Goal: Communication & Community: Answer question/provide support

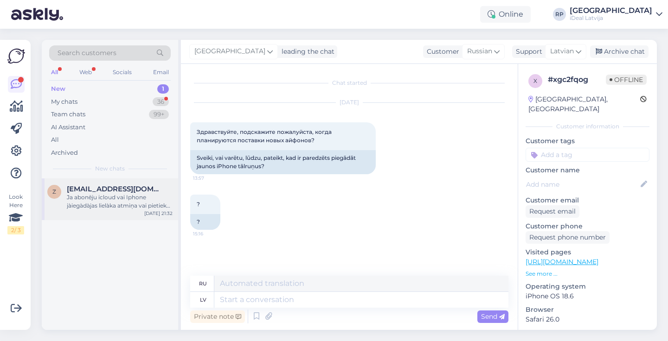
click at [119, 188] on span "[EMAIL_ADDRESS][DOMAIN_NAME]" at bounding box center [115, 189] width 96 height 8
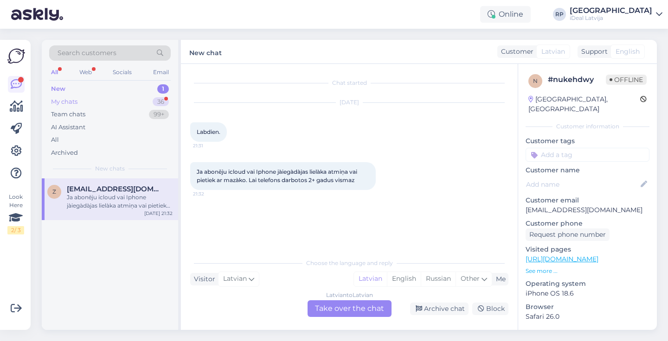
click at [124, 98] on div "My chats 36" at bounding box center [109, 102] width 121 height 13
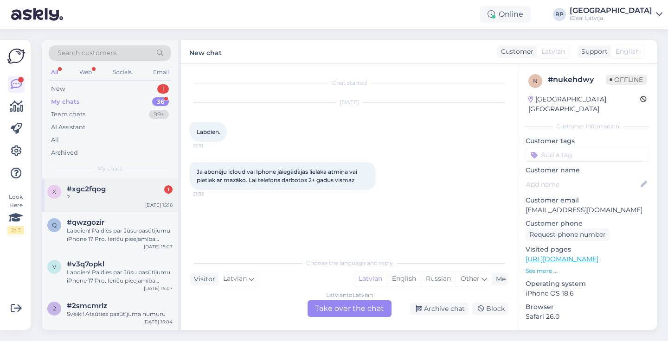
click at [108, 186] on div "#xgc2fqog 1" at bounding box center [120, 189] width 106 height 8
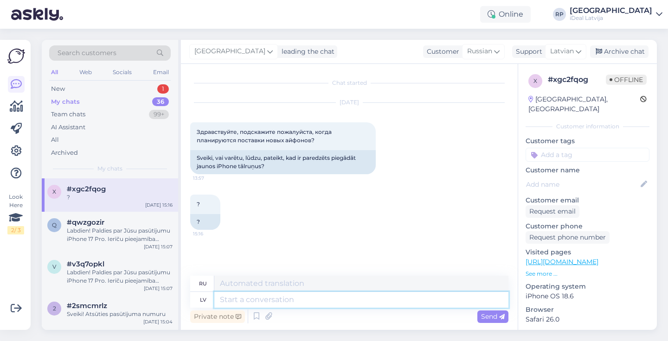
click at [237, 300] on textarea at bounding box center [361, 300] width 294 height 16
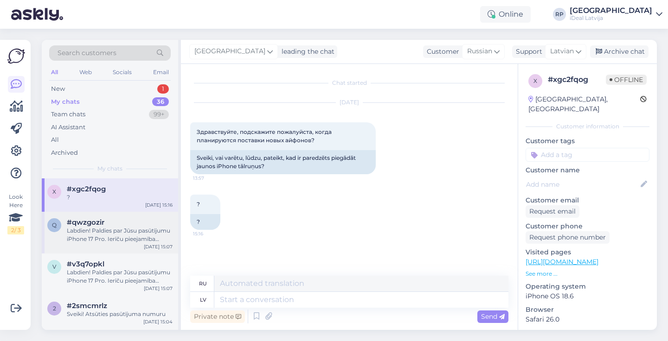
click at [121, 227] on div "Labdien! Paldies par Jūsu pasūtījumu iPhone 17 Pro. Ierīču pieejamība šobrīd ir…" at bounding box center [120, 235] width 106 height 17
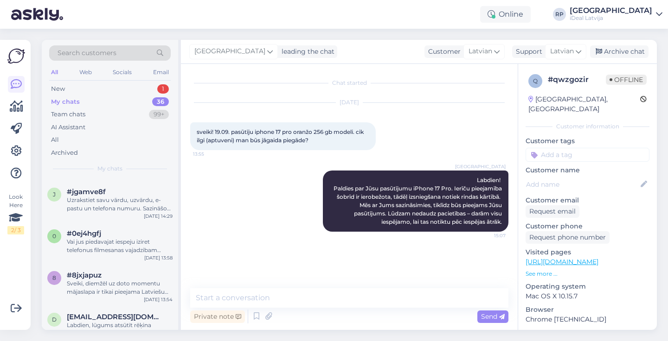
scroll to position [284, 0]
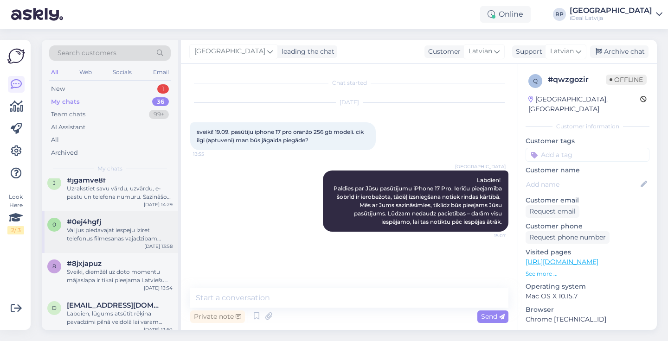
click at [108, 250] on div "0 #0ej4hgfj Vai jus piedavajat iespeju iziret telefonus filmesanas vajadzibam a…" at bounding box center [110, 232] width 136 height 42
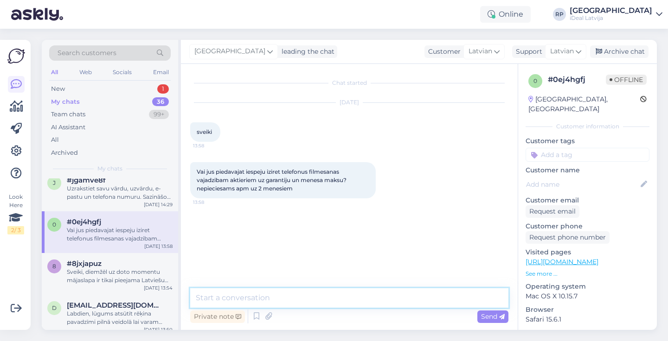
click at [206, 295] on textarea at bounding box center [349, 297] width 318 height 19
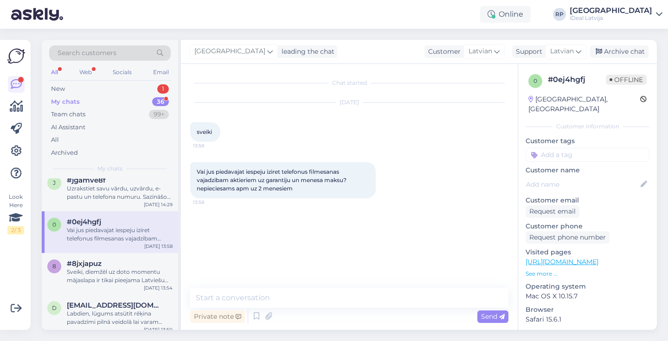
click at [320, 235] on div "Chat started [DATE] sveiki 13:58 Vai jus piedavajat iespeju iziret telefonus fi…" at bounding box center [353, 176] width 326 height 207
click at [130, 188] on div "Uzrakstiet savu vārdu, uzvārdu, e-pastu un telefona numuru. Sazināšos ar Akropo…" at bounding box center [120, 193] width 106 height 17
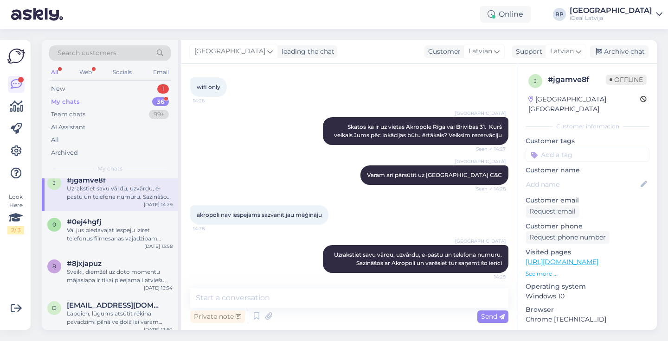
scroll to position [216, 0]
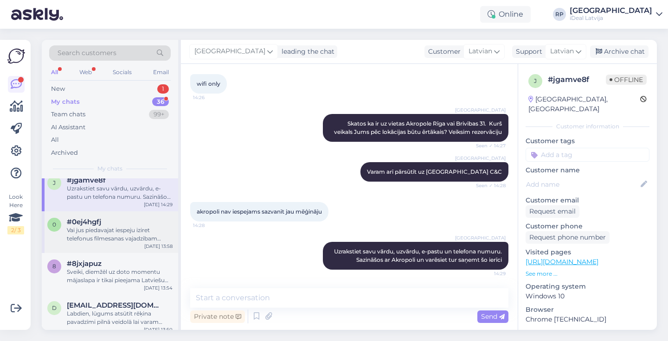
click at [112, 223] on div "#0ej4hgfj" at bounding box center [120, 222] width 106 height 8
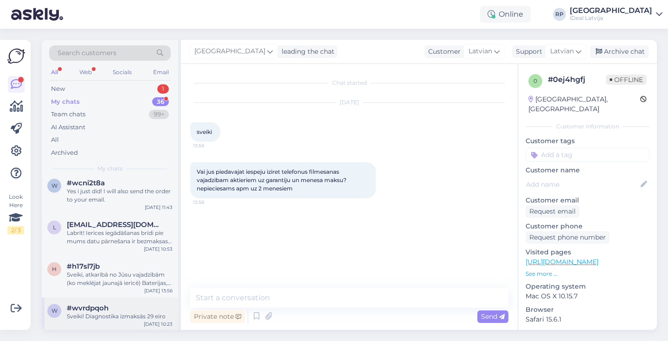
scroll to position [1274, 0]
click at [117, 305] on div "#wvrdpqoh" at bounding box center [120, 309] width 106 height 8
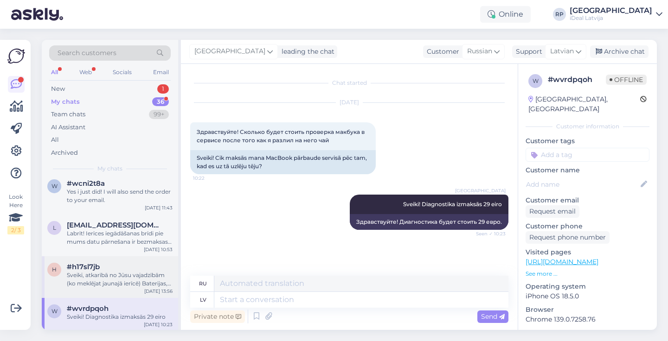
click at [121, 275] on div "Sveiki, atkarībā no Jūsu vajadzībām (ko meklējat jaunajā ierīcē) Baterijas, vei…" at bounding box center [120, 279] width 106 height 17
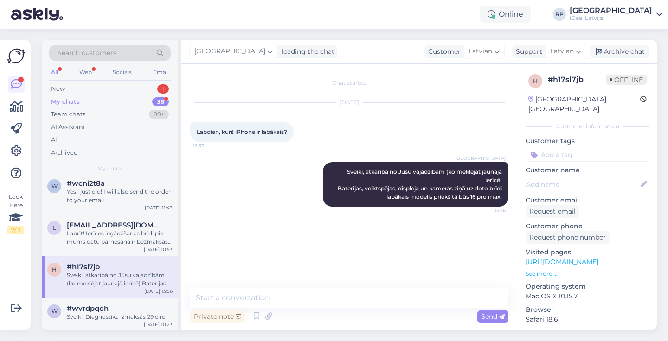
click at [109, 100] on div "My chats 36" at bounding box center [109, 102] width 121 height 13
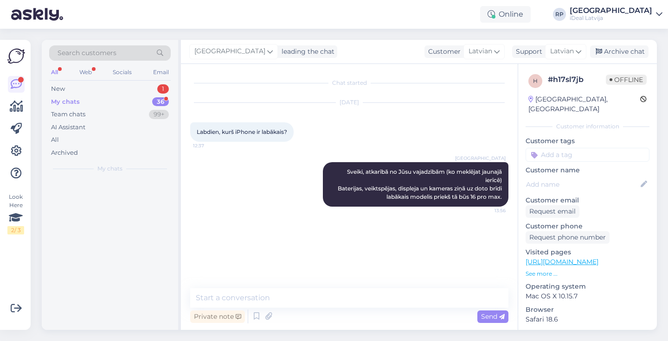
scroll to position [0, 0]
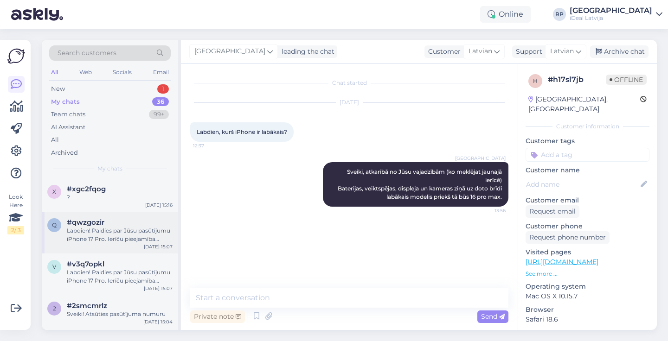
click at [115, 240] on div "Labdien! Paldies par Jūsu pasūtījumu iPhone 17 Pro. Ierīču pieejamība šobrīd ir…" at bounding box center [120, 235] width 106 height 17
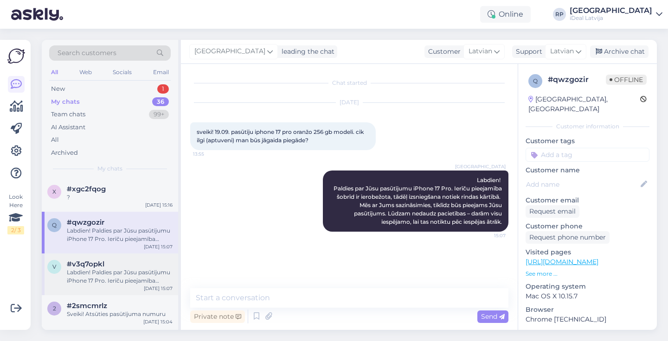
click at [97, 267] on span "#v3q7opkl" at bounding box center [86, 264] width 38 height 8
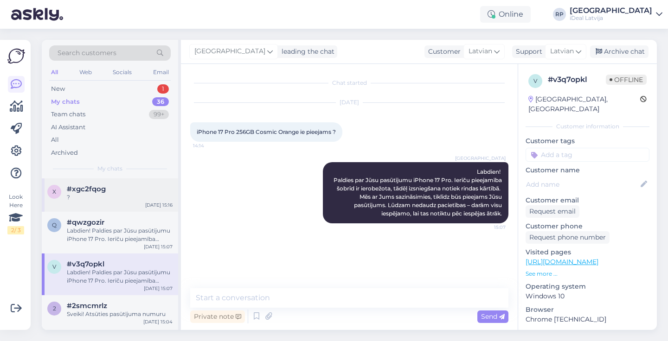
click at [95, 185] on span "#xgc2fqog" at bounding box center [86, 189] width 39 height 8
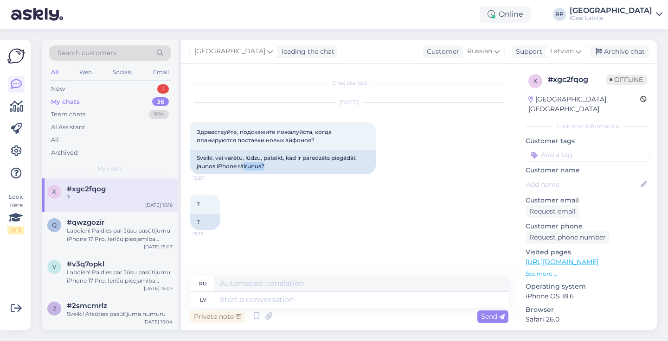
drag, startPoint x: 243, startPoint y: 162, endPoint x: 303, endPoint y: 175, distance: 61.2
click at [303, 176] on div "[DATE] Здравствуйте, подскажите пожалуйста, когда планируются поставки новых ай…" at bounding box center [349, 139] width 318 height 92
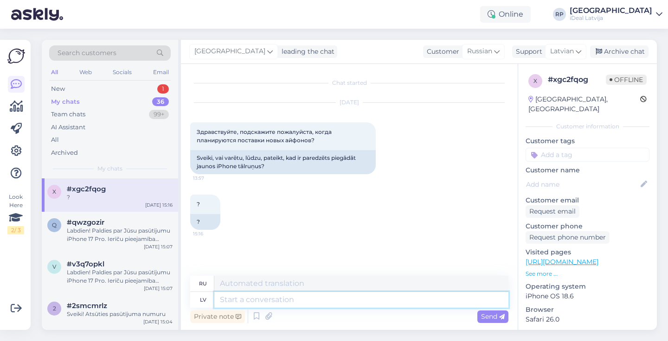
click at [275, 297] on textarea at bounding box center [361, 300] width 294 height 16
paste textarea "Ierīču pieejamība šobrīd ir ierobežota, tādēļ izsniegšana notiek rindas kārtībā…"
type textarea "Ierīču pieejamība šobrīd ir ierobežota, tādēļ izsniegšana notiek rindas kārtībā…"
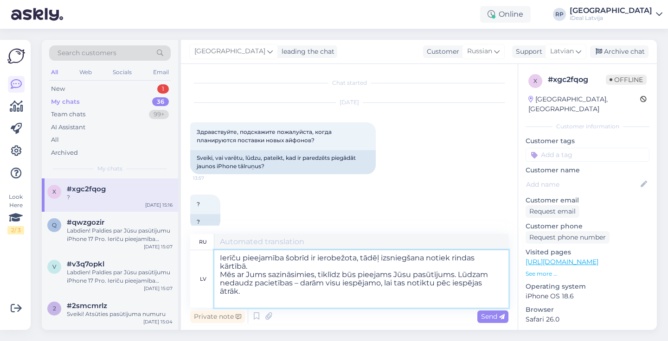
type textarea "В настоящее время количество устройств ограничено, поэтому доставка осуществляе…"
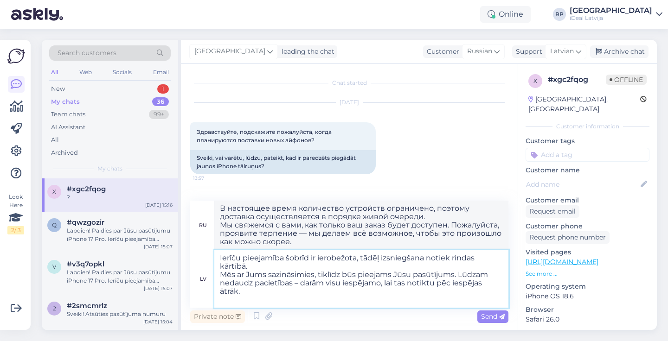
click at [220, 274] on textarea "Ierīču pieejamība šobrīd ir ierobežota, tādēļ izsniegšana notiek rindas kārtībā…" at bounding box center [361, 279] width 294 height 58
type textarea "Ierīču pieejamība šobrīd ir ierobežota, tādēļ izsniegšana notiek rindas kārtībā…"
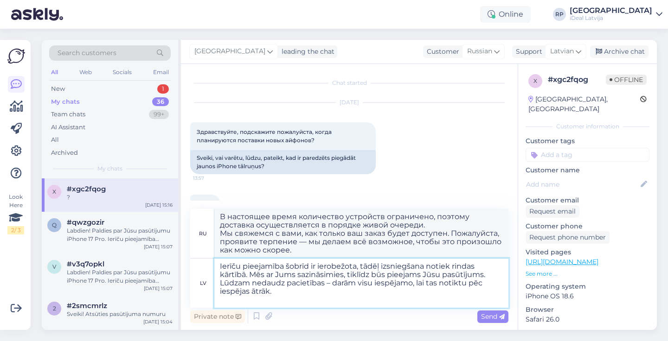
type textarea "В настоящее время количество устройств ограничено, поэтому доставка осуществляе…"
type textarea "Ierīču pieejamība šobrīd ir ierobežota, tādēļ izsniegšana notiek rindas kārtībā…"
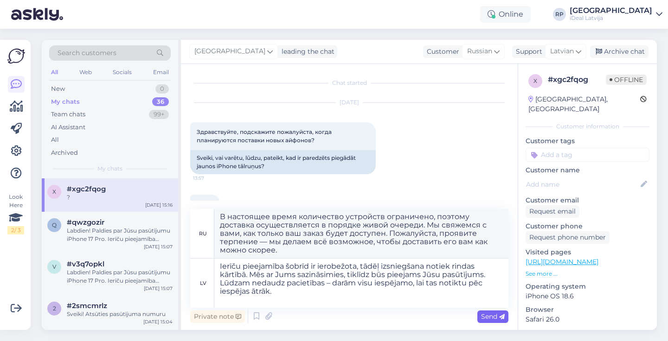
click at [488, 319] on span "Send" at bounding box center [493, 317] width 24 height 8
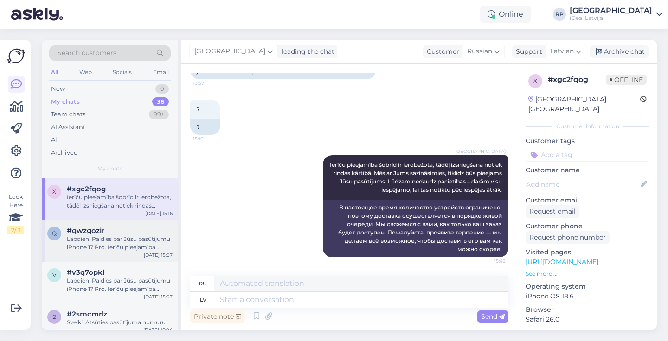
scroll to position [23, 0]
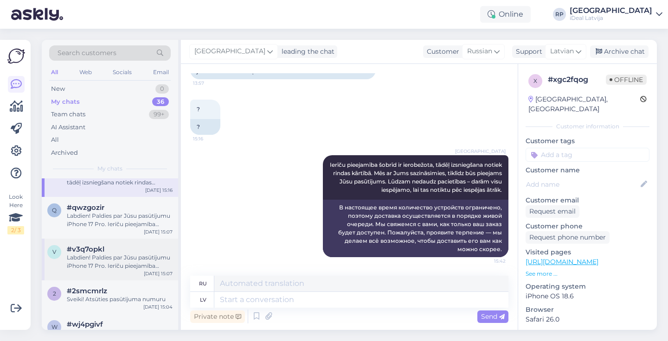
click at [109, 245] on div "#v3q7opkl" at bounding box center [120, 249] width 106 height 8
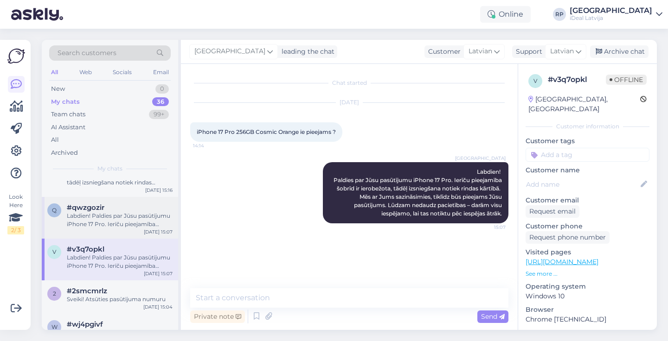
click at [109, 219] on div "Labdien! Paldies par Jūsu pasūtījumu iPhone 17 Pro. Ierīču pieejamība šobrīd ir…" at bounding box center [120, 220] width 106 height 17
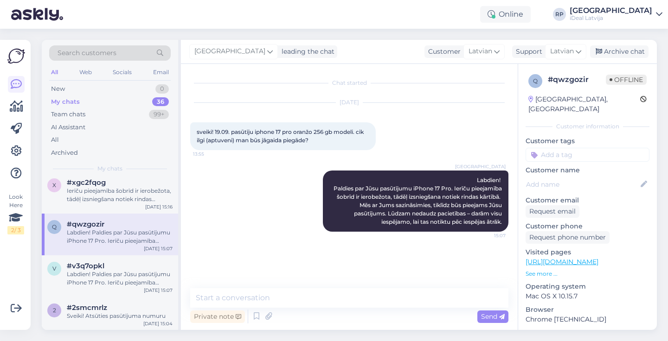
scroll to position [7, 0]
click at [106, 202] on div "x #xgc2fqog Ierīču pieejamība šobrīd ir ierobežota, tādēļ izsniegšana notiek ri…" at bounding box center [110, 193] width 136 height 42
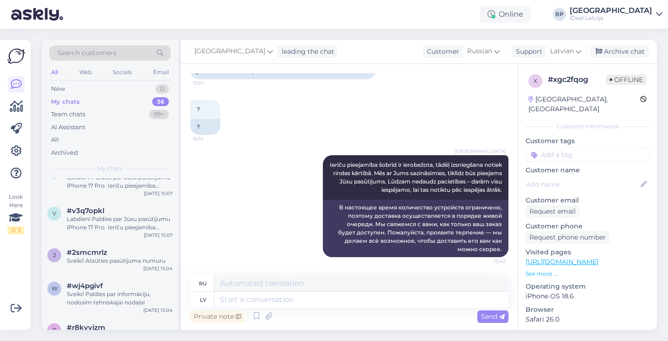
scroll to position [63, 0]
click at [103, 228] on div "Labdien! Paldies par Jūsu pasūtījumu iPhone 17 Pro. Ierīču pieejamība šobrīd ir…" at bounding box center [120, 222] width 106 height 17
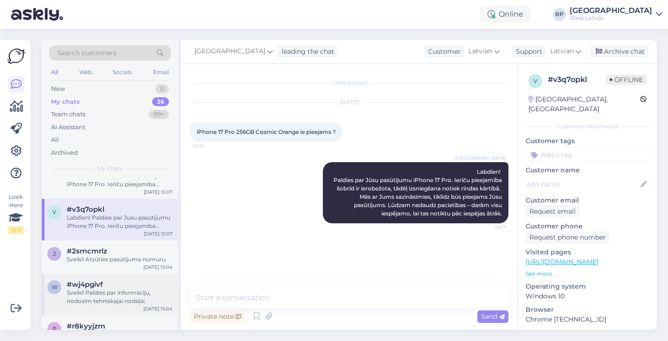
click at [108, 276] on div "w #wj4pgivf Sveiki! Paldies par informāciju, nodosim tehniskajai nodaļai [DATE]…" at bounding box center [110, 295] width 136 height 42
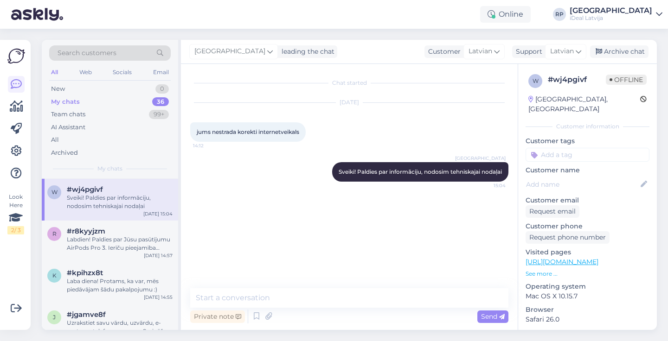
scroll to position [133, 0]
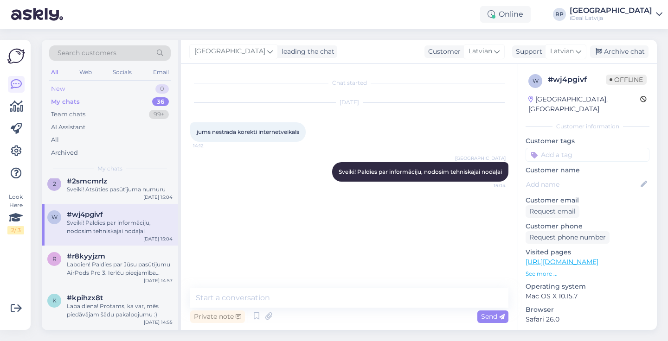
click at [117, 88] on div "New 0" at bounding box center [109, 89] width 121 height 13
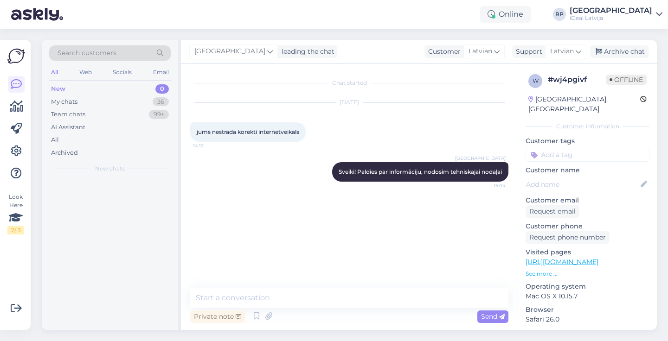
scroll to position [0, 0]
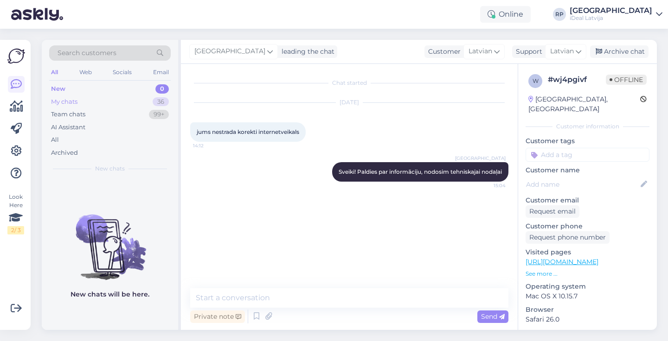
click at [98, 101] on div "My chats 36" at bounding box center [109, 102] width 121 height 13
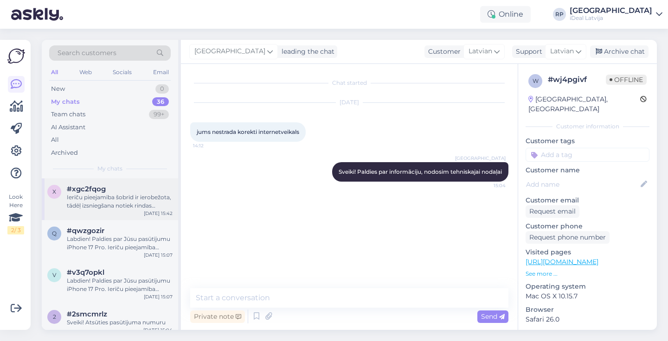
click at [96, 204] on div "Ierīču pieejamība šobrīd ir ierobežota, tādēļ izsniegšana notiek rindas kārtībā…" at bounding box center [120, 201] width 106 height 17
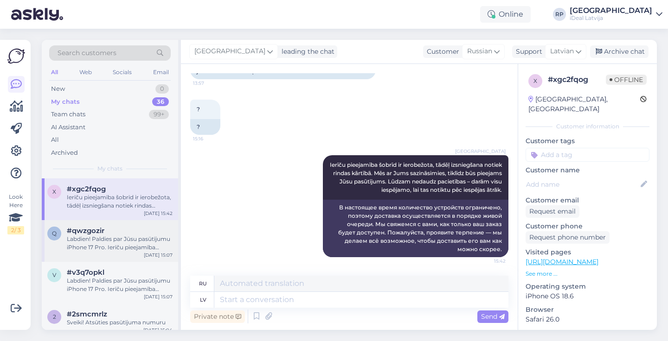
click at [97, 245] on div "Labdien! Paldies par Jūsu pasūtījumu iPhone 17 Pro. Ierīču pieejamība šobrīd ir…" at bounding box center [120, 243] width 106 height 17
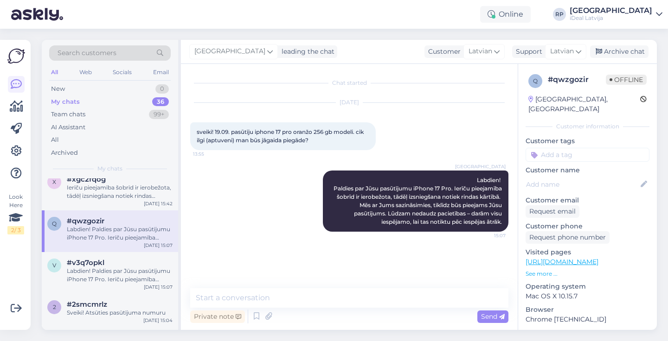
scroll to position [17, 0]
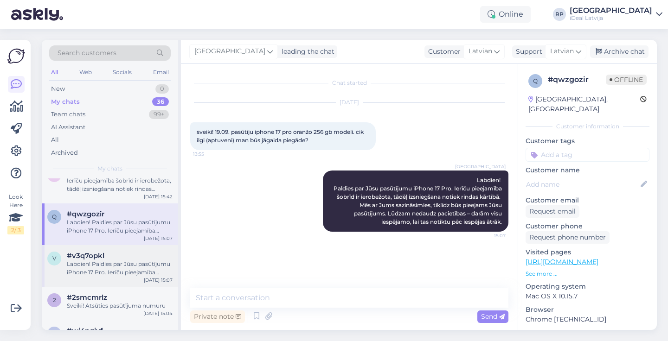
click at [97, 262] on div "Labdien! Paldies par Jūsu pasūtījumu iPhone 17 Pro. Ierīču pieejamība šobrīd ir…" at bounding box center [120, 268] width 106 height 17
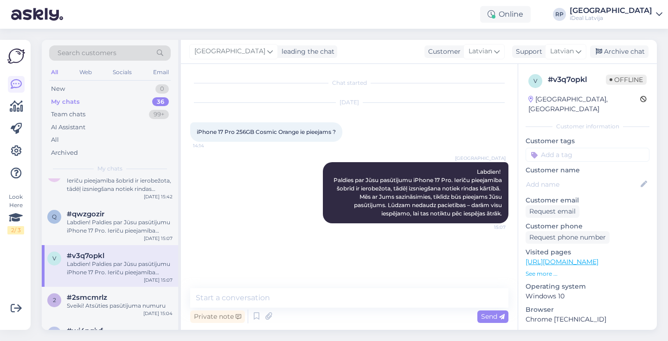
scroll to position [51, 0]
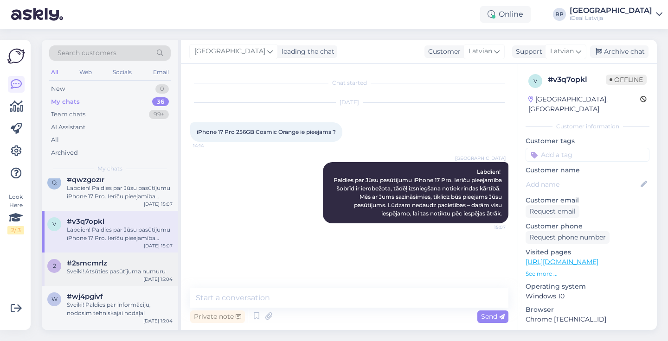
click at [97, 271] on div "Sveiki! Atsūties pasūtījuma numuru" at bounding box center [120, 272] width 106 height 8
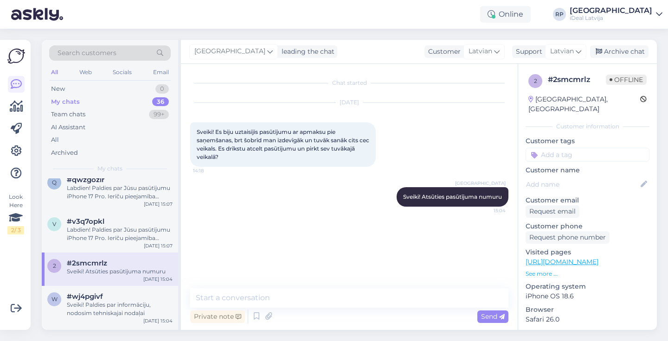
click at [97, 271] on div "Sveiki! Atsūties pasūtījuma numuru" at bounding box center [120, 272] width 106 height 8
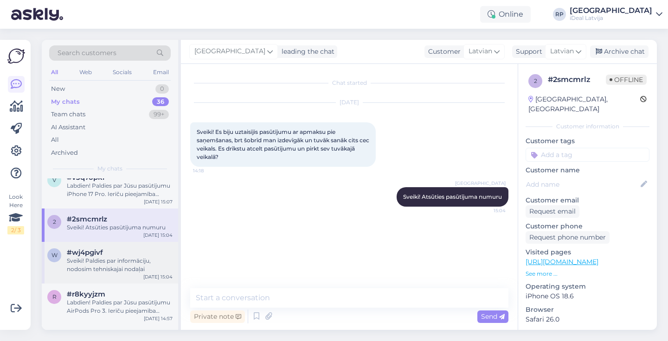
click at [97, 269] on div "Sveiki! Paldies par informāciju, nodosim tehniskajai nodaļai" at bounding box center [120, 265] width 106 height 17
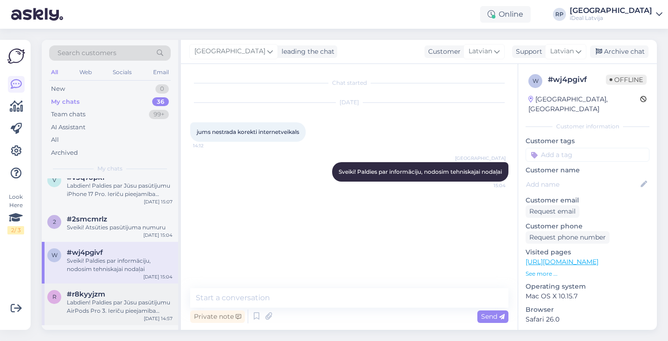
click at [101, 294] on span "#r8kyyjzm" at bounding box center [86, 294] width 38 height 8
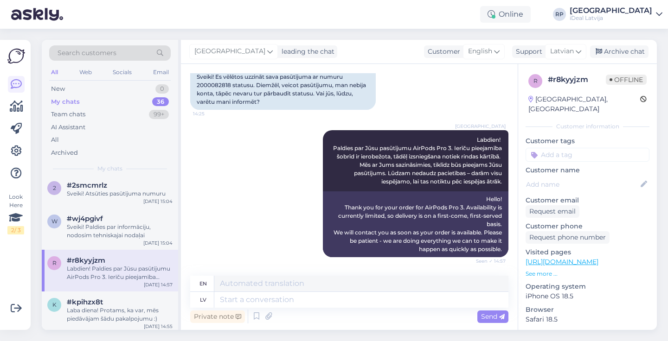
scroll to position [104, 0]
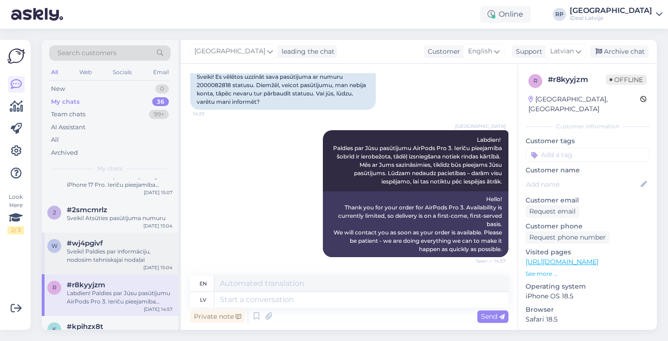
click at [103, 253] on div "Sveiki! Paldies par informāciju, nodosim tehniskajai nodaļai" at bounding box center [120, 256] width 106 height 17
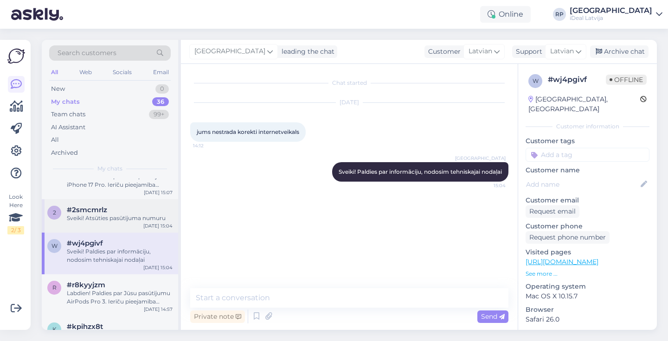
click at [106, 226] on div "2 #2smcmrlz Sveiki! Atsūties pasūtījuma numuru [DATE] 15:04" at bounding box center [110, 215] width 136 height 33
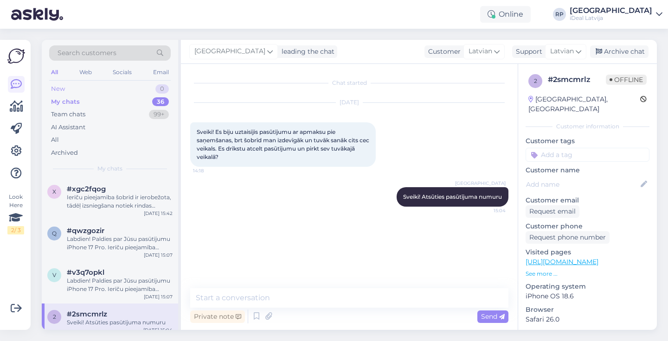
click at [65, 90] on div "New 0" at bounding box center [109, 89] width 121 height 13
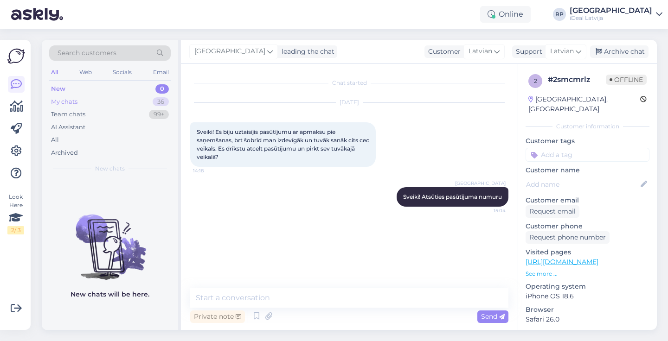
click at [88, 100] on div "My chats 36" at bounding box center [109, 102] width 121 height 13
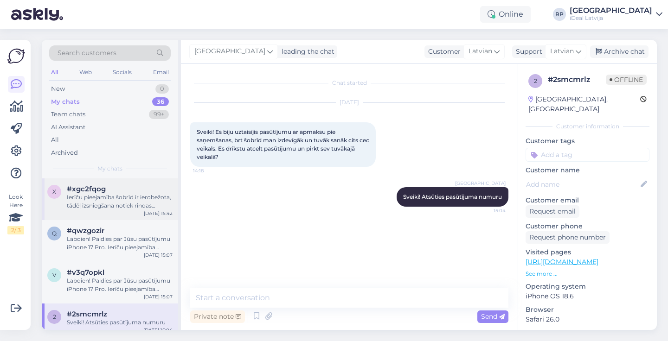
click at [111, 198] on div "Ierīču pieejamība šobrīd ir ierobežota, tādēļ izsniegšana notiek rindas kārtībā…" at bounding box center [120, 201] width 106 height 17
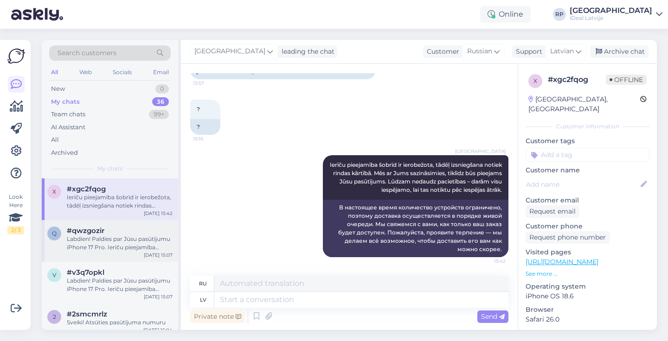
click at [115, 241] on div "Labdien! Paldies par Jūsu pasūtījumu iPhone 17 Pro. Ierīču pieejamība šobrīd ir…" at bounding box center [120, 243] width 106 height 17
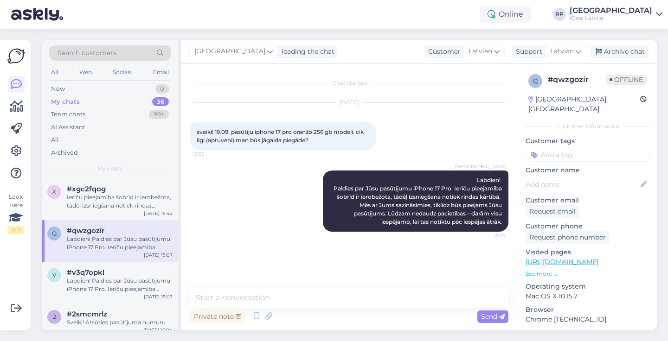
scroll to position [14, 0]
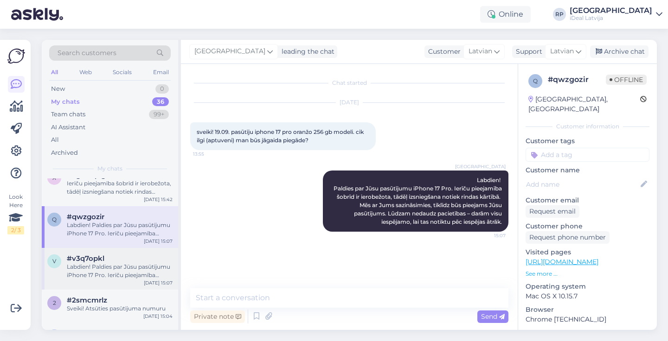
click at [113, 255] on div "#v3q7opkl" at bounding box center [120, 259] width 106 height 8
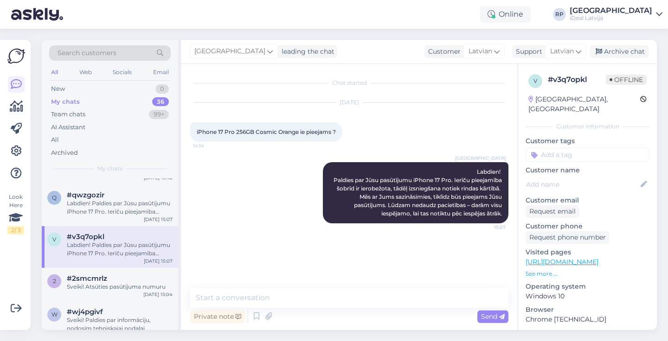
scroll to position [44, 0]
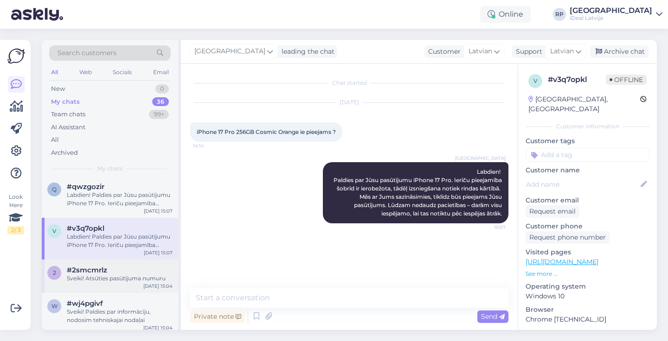
click at [112, 275] on div "Sveiki! Atsūties pasūtījuma numuru" at bounding box center [120, 279] width 106 height 8
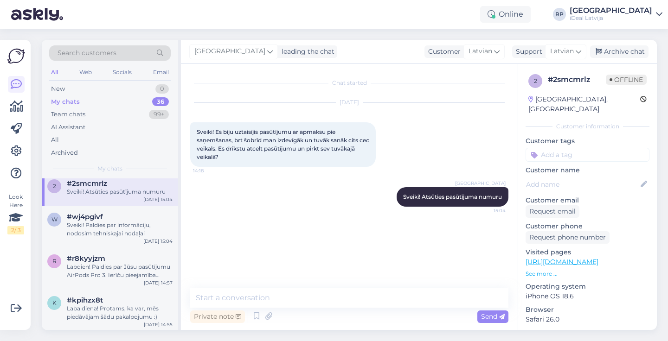
scroll to position [134, 0]
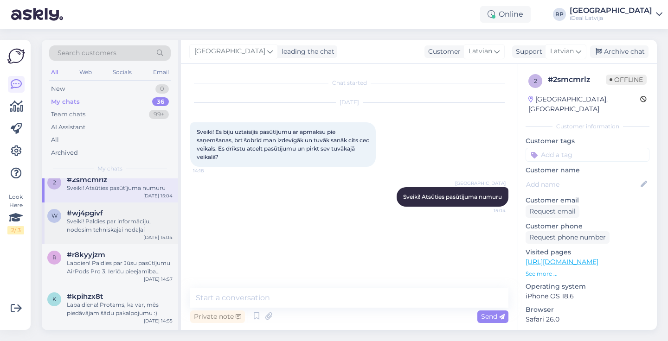
click at [108, 212] on div "#wj4pgivf" at bounding box center [120, 213] width 106 height 8
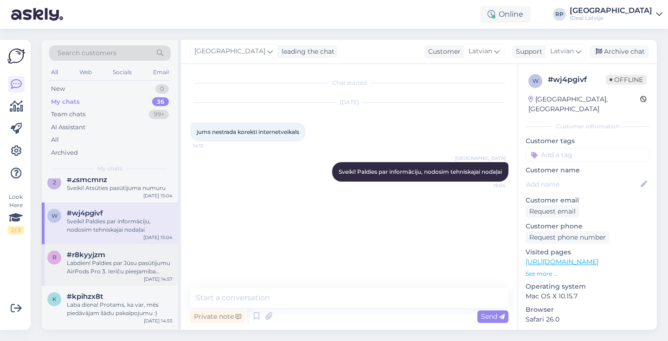
click at [119, 259] on div "Labdien! Paldies par Jūsu pasūtījumu AirPods Pro 3. Ierīču pieejamība šobrīd ir…" at bounding box center [120, 267] width 106 height 17
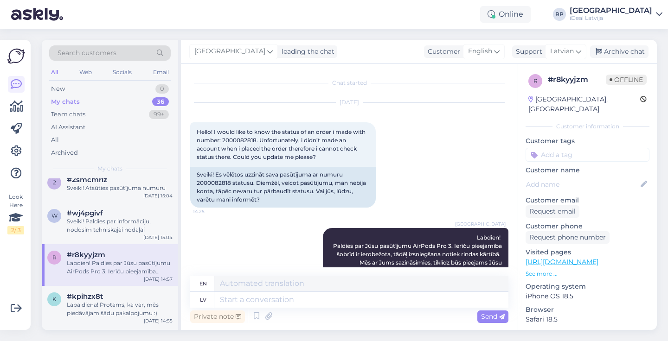
scroll to position [98, 0]
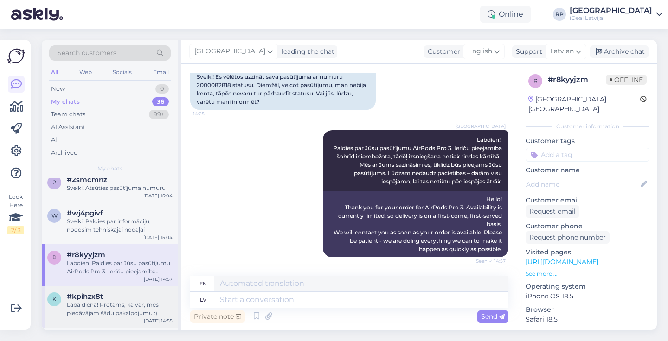
click at [114, 305] on div "Laba diena! Protams, ka var, mēs piedāvājam šādu pakalpojumu :)" at bounding box center [120, 309] width 106 height 17
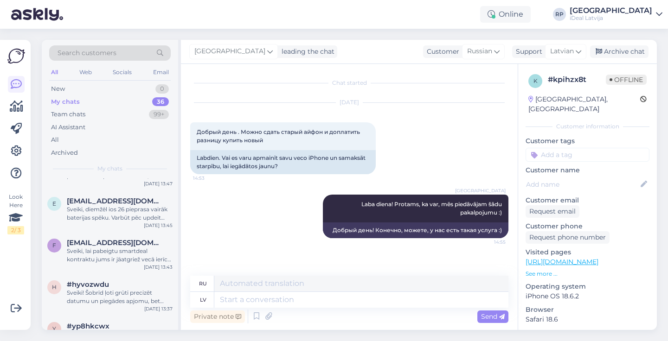
scroll to position [562, 0]
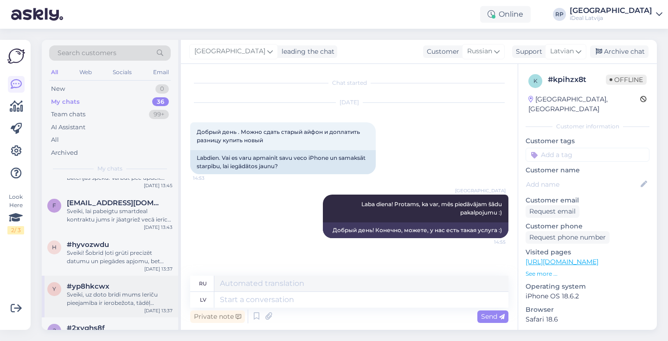
click at [114, 305] on div "Sveiki, uz doto brīdi mums Ierīču pieejamība ir ierobežota, tādēļ izsniegšana n…" at bounding box center [120, 299] width 106 height 17
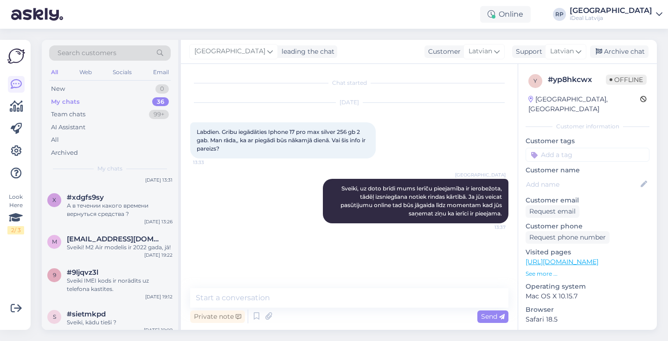
scroll to position [813, 0]
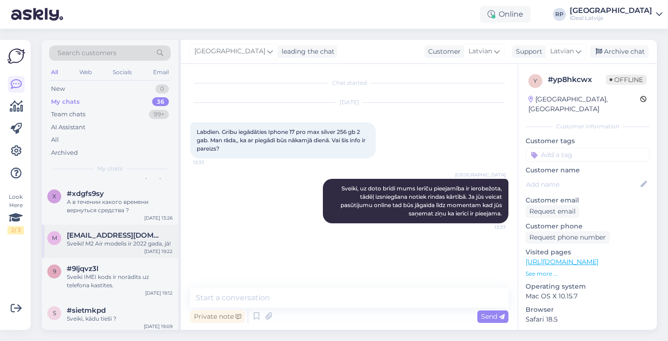
click at [113, 231] on span "[EMAIL_ADDRESS][DOMAIN_NAME]" at bounding box center [115, 235] width 96 height 8
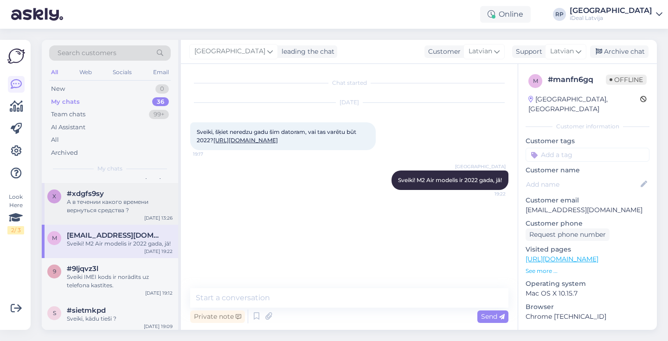
click at [111, 200] on div "А в течении какого времени вернуться средства ?" at bounding box center [120, 206] width 106 height 17
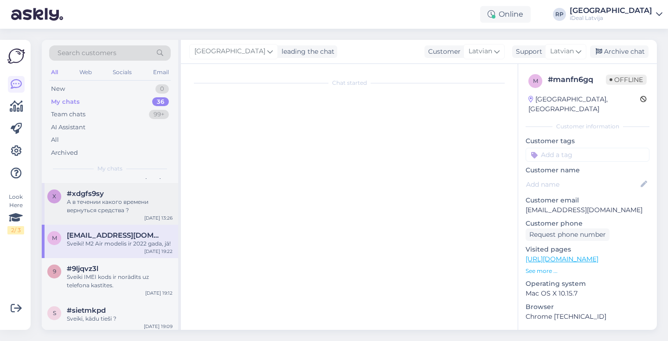
scroll to position [53, 0]
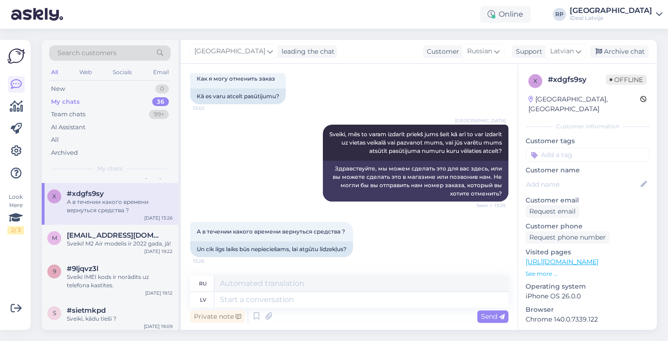
click at [111, 200] on div "А в течении какого времени вернуться средства ?" at bounding box center [120, 206] width 106 height 17
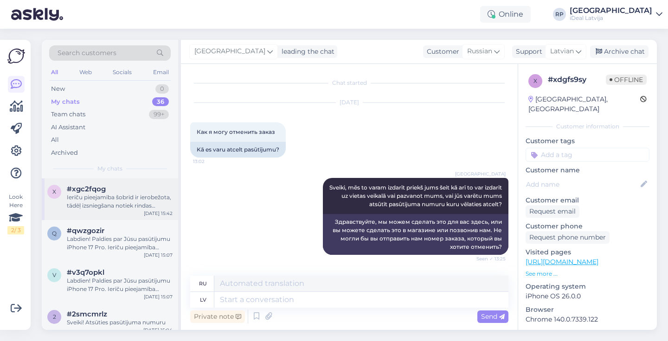
scroll to position [0, 0]
click at [100, 205] on div "Ierīču pieejamība šobrīd ir ierobežota, tādēļ izsniegšana notiek rindas kārtībā…" at bounding box center [120, 201] width 106 height 17
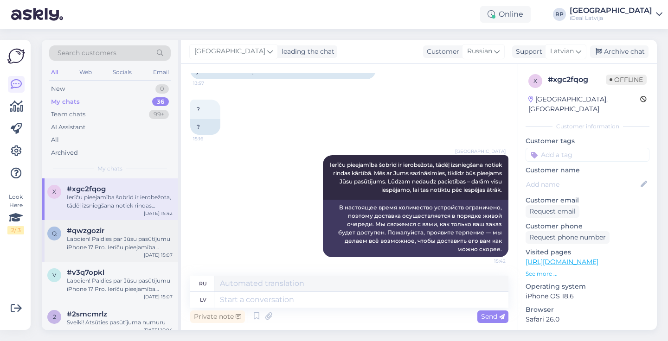
click at [99, 227] on span "#qwzgozir" at bounding box center [86, 231] width 38 height 8
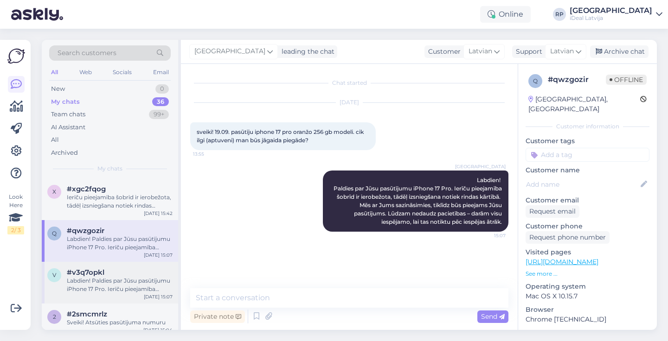
click at [105, 264] on div "v #v3q7opkl Labdien! Paldies par Jūsu pasūtījumu iPhone 17 Pro. Ierīču pieejamī…" at bounding box center [110, 283] width 136 height 42
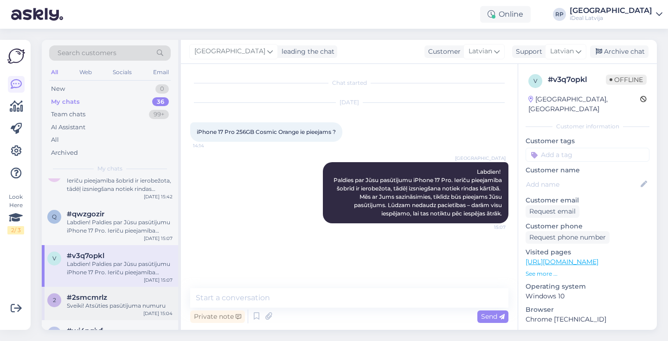
click at [105, 289] on div "2 #2smcmrlz Sveiki! Atsūties pasūtījuma numuru [DATE] 15:04" at bounding box center [110, 303] width 136 height 33
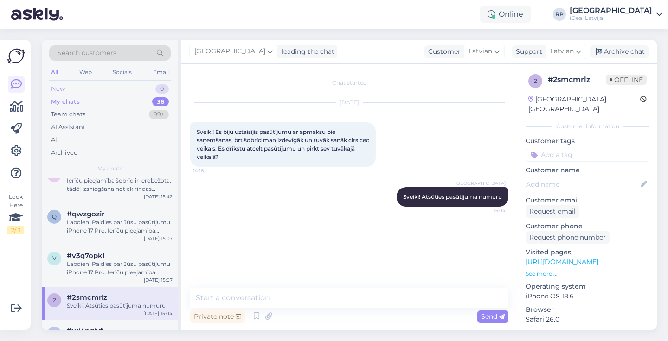
click at [121, 92] on div "New 0" at bounding box center [109, 89] width 121 height 13
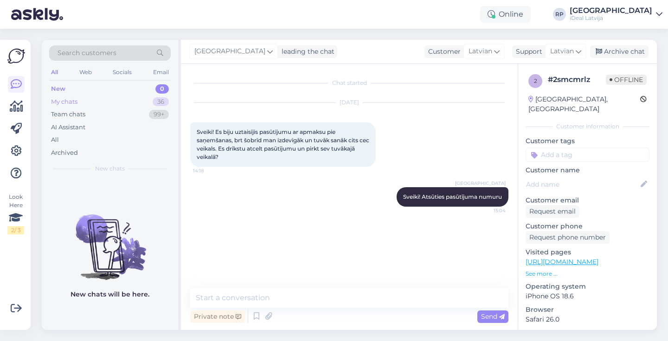
click at [111, 100] on div "My chats 36" at bounding box center [109, 102] width 121 height 13
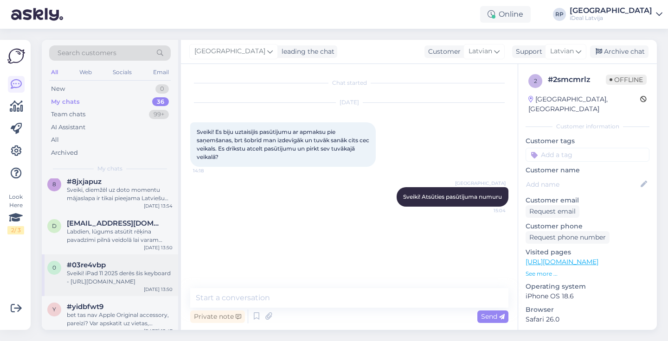
click at [110, 261] on div "#03re4vbp" at bounding box center [120, 265] width 106 height 8
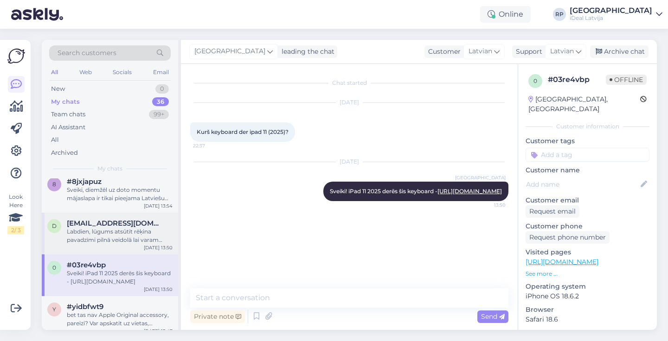
click at [105, 222] on span "[EMAIL_ADDRESS][DOMAIN_NAME]" at bounding box center [115, 223] width 96 height 8
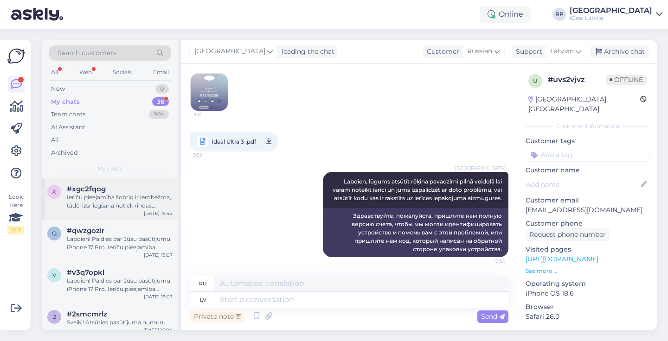
click at [138, 201] on div "Ierīču pieejamība šobrīd ir ierobežota, tādēļ izsniegšana notiek rindas kārtībā…" at bounding box center [120, 201] width 106 height 17
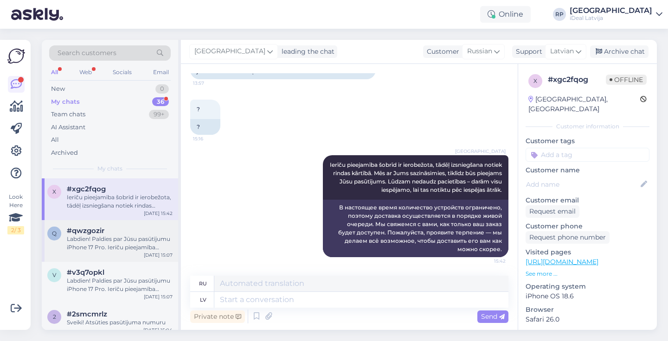
click at [133, 229] on div "#qwzgozir" at bounding box center [120, 231] width 106 height 8
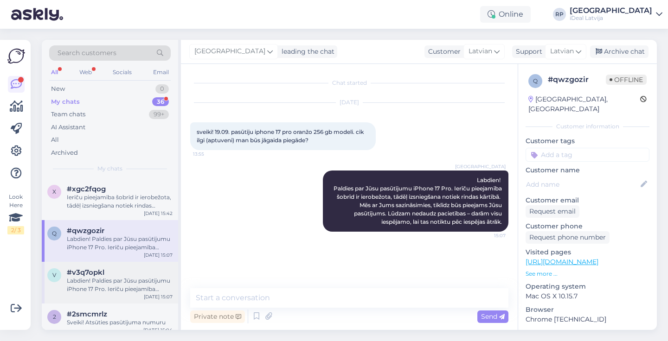
click at [127, 262] on div "v #v3q7opkl Labdien! Paldies par Jūsu pasūtījumu iPhone 17 Pro. Ierīču pieejamī…" at bounding box center [110, 283] width 136 height 42
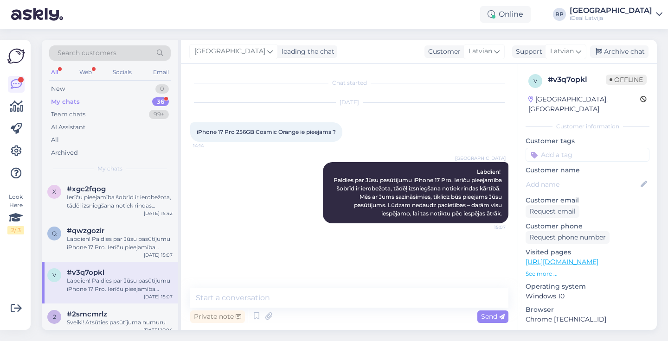
click at [93, 97] on div "My chats 36" at bounding box center [109, 102] width 121 height 13
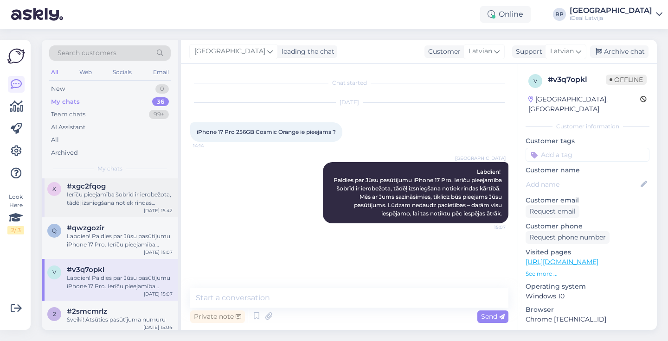
scroll to position [2, 0]
click at [101, 193] on div "Ierīču pieejamība šobrīd ir ierobežota, tādēļ izsniegšana notiek rindas kārtībā…" at bounding box center [120, 200] width 106 height 17
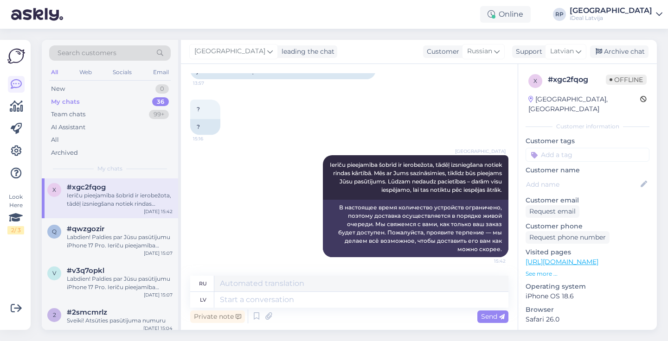
click at [101, 193] on div "Ierīču pieejamība šobrīd ir ierobežota, tādēļ izsniegšana notiek rindas kārtībā…" at bounding box center [120, 200] width 106 height 17
click at [114, 87] on div "New 0" at bounding box center [109, 89] width 121 height 13
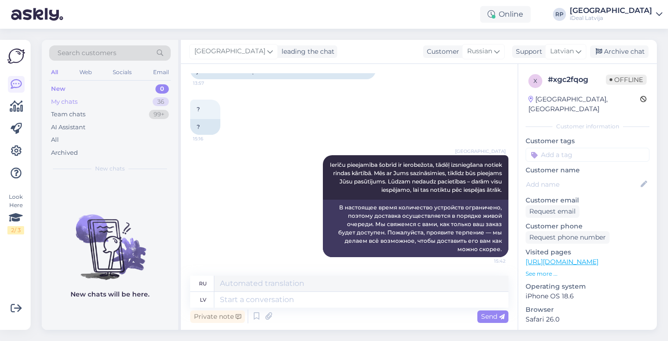
click at [97, 104] on div "My chats 36" at bounding box center [109, 102] width 121 height 13
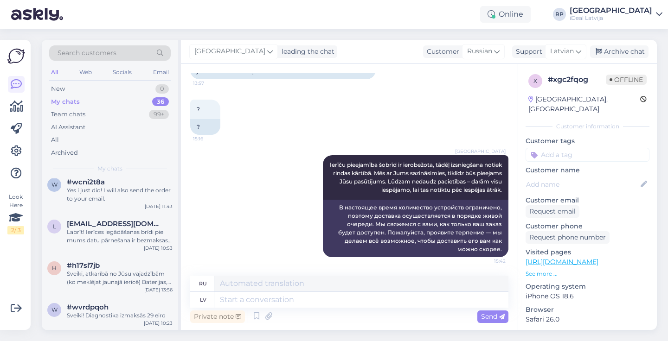
scroll to position [1283, 0]
click at [106, 282] on div "Sveiki, atkarībā no Jūsu vajadzībām (ko meklējat jaunajā ierīcē) Baterijas, vei…" at bounding box center [120, 279] width 106 height 17
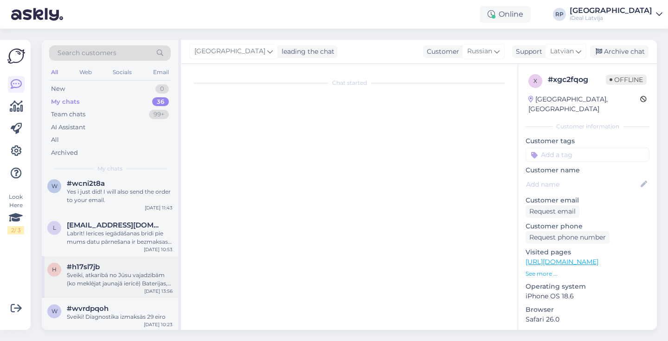
scroll to position [0, 0]
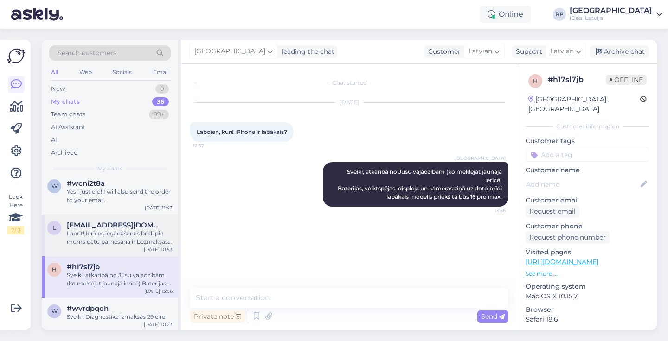
click at [106, 252] on div "l [EMAIL_ADDRESS][DOMAIN_NAME] Labrīt! Ierīces iegādāšanas brīdi pie mums datu …" at bounding box center [110, 236] width 136 height 42
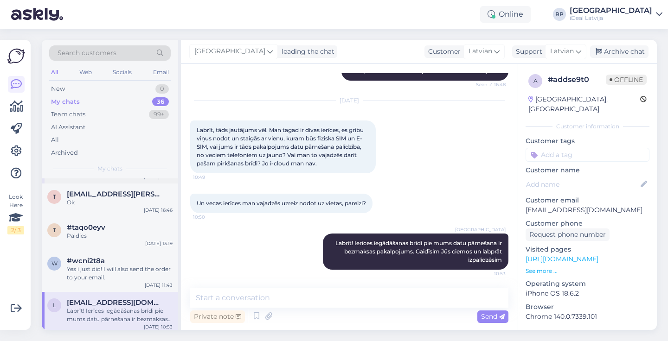
scroll to position [1206, 0]
click at [105, 256] on div "#wcni2t8a" at bounding box center [120, 260] width 106 height 8
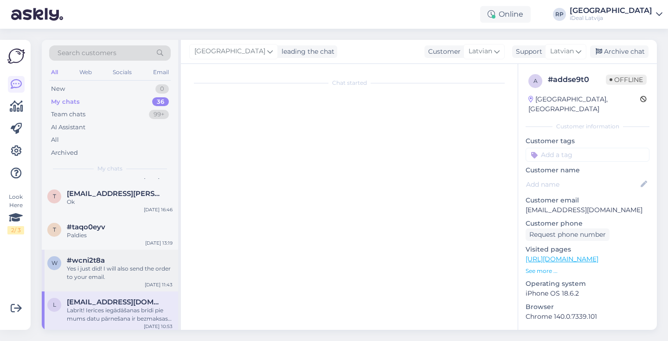
scroll to position [728, 0]
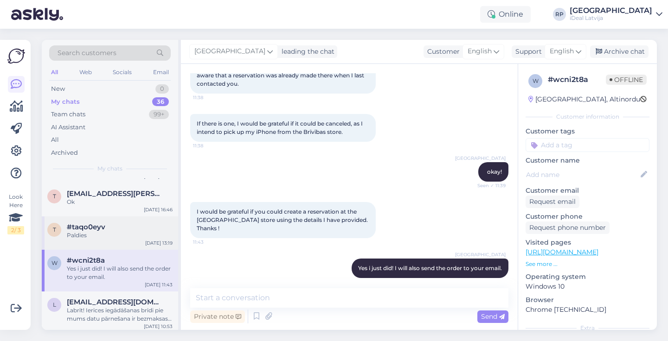
click at [107, 233] on div "Paldies" at bounding box center [120, 235] width 106 height 8
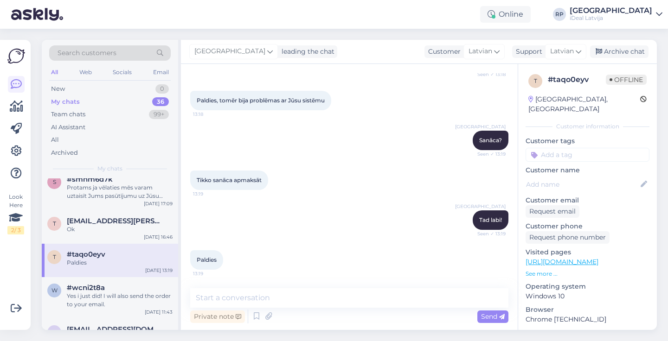
scroll to position [1180, 0]
click at [114, 217] on span "[EMAIL_ADDRESS][PERSON_NAME][DOMAIN_NAME]" at bounding box center [115, 220] width 96 height 8
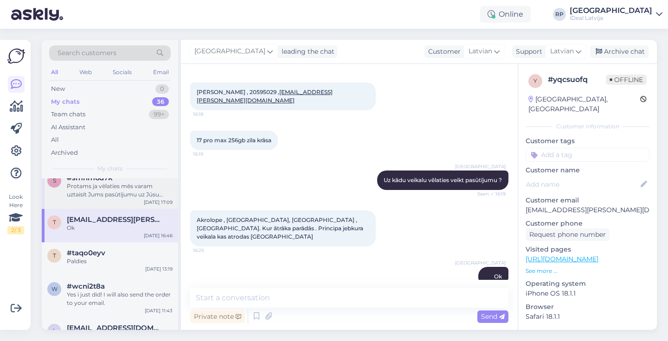
click at [124, 187] on div "Protams ja vēlaties mēs varam uztaisīt Jums pasūtījumu uz Jūsu vārda, un mēs ar…" at bounding box center [120, 190] width 106 height 17
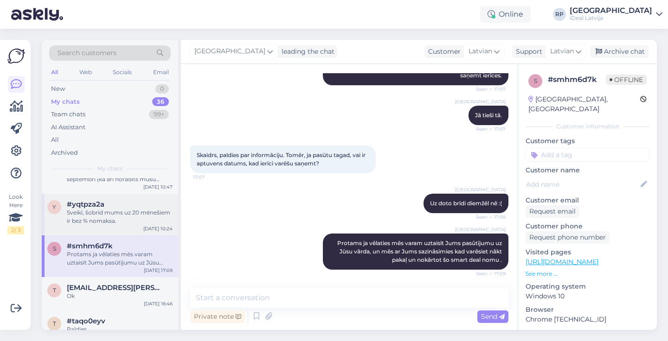
click at [117, 224] on div "Sveiki, šobrīd mums uz 20 mēnešiem ir bez % nomaksa." at bounding box center [120, 217] width 106 height 17
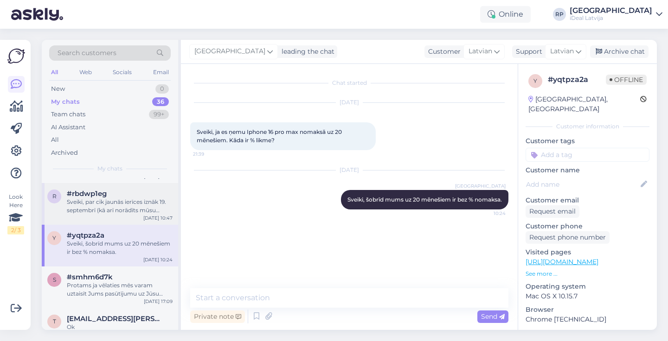
click at [116, 207] on div "Sveiki, par cik jaunās ierīces iznāk 19. septembrī (kā arī norādīts mūsu mājasl…" at bounding box center [120, 206] width 106 height 17
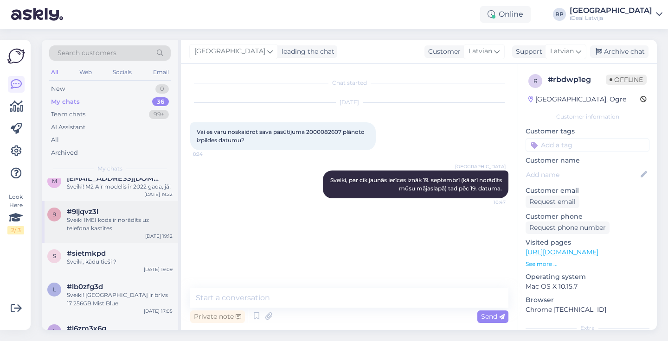
scroll to position [871, 0]
click at [113, 225] on div "Sveiki IMEI kods ir norādīts uz telefona kastītes." at bounding box center [120, 223] width 106 height 17
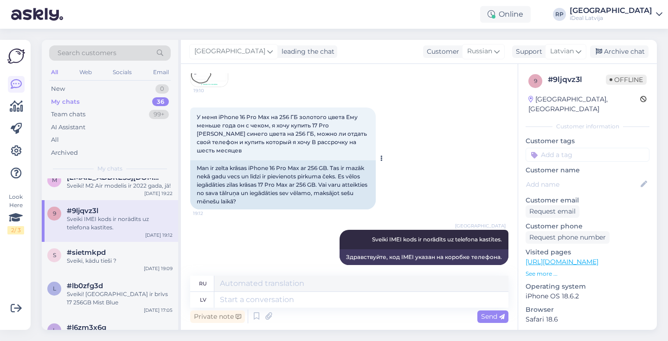
scroll to position [128, 0]
click at [90, 250] on span "#sietmkpd" at bounding box center [86, 253] width 39 height 8
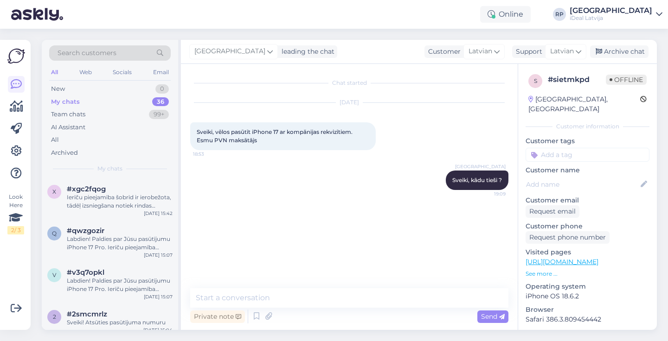
scroll to position [0, 0]
click at [83, 191] on span "#xgc2fqog" at bounding box center [86, 189] width 39 height 8
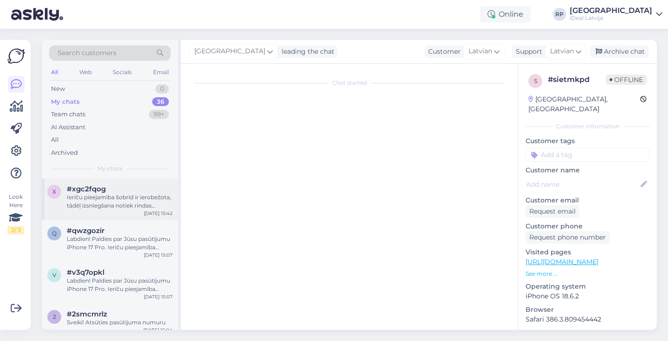
scroll to position [95, 0]
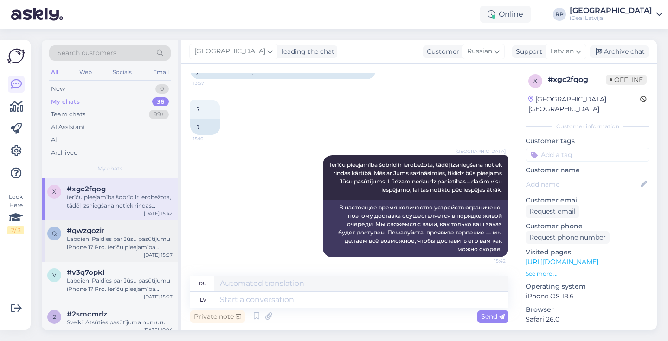
click at [103, 235] on div "Labdien! Paldies par Jūsu pasūtījumu iPhone 17 Pro. Ierīču pieejamība šobrīd ir…" at bounding box center [120, 243] width 106 height 17
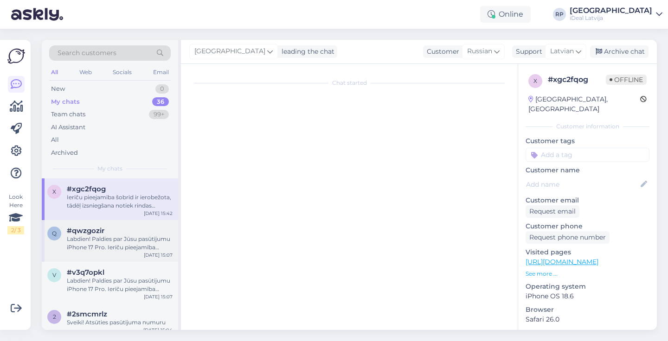
scroll to position [0, 0]
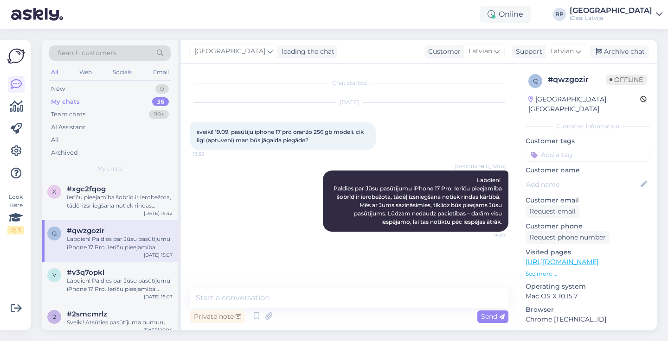
click at [106, 259] on div "q #qwzgozir Labdien! Paldies par Jūsu pasūtījumu iPhone 17 Pro. Ierīču pieejamī…" at bounding box center [110, 241] width 136 height 42
click at [105, 277] on div "Labdien! Paldies par Jūsu pasūtījumu iPhone 17 Pro. Ierīču pieejamība šobrīd ir…" at bounding box center [120, 285] width 106 height 17
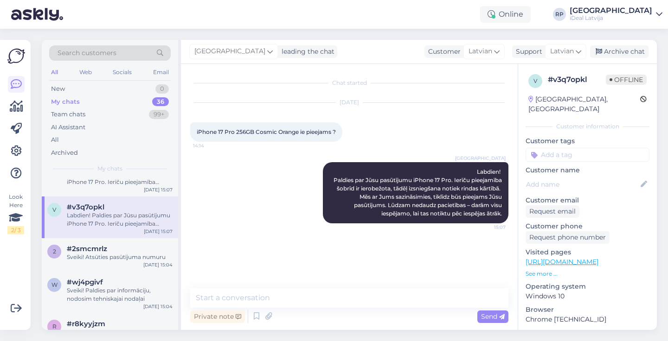
scroll to position [74, 0]
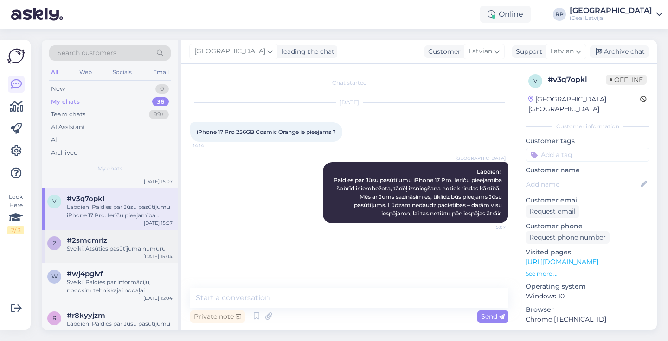
click at [109, 249] on div "Sveiki! Atsūties pasūtījuma numuru" at bounding box center [120, 249] width 106 height 8
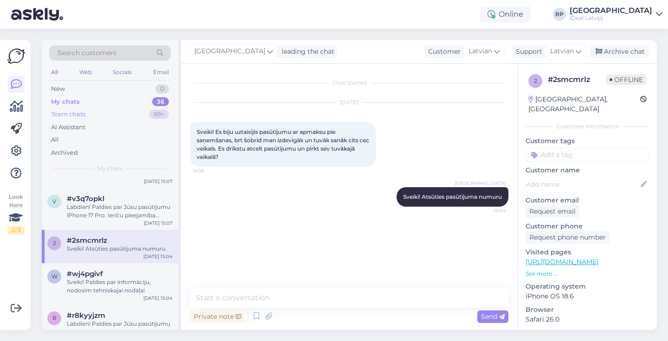
click at [108, 111] on div "Team chats 99+" at bounding box center [109, 114] width 121 height 13
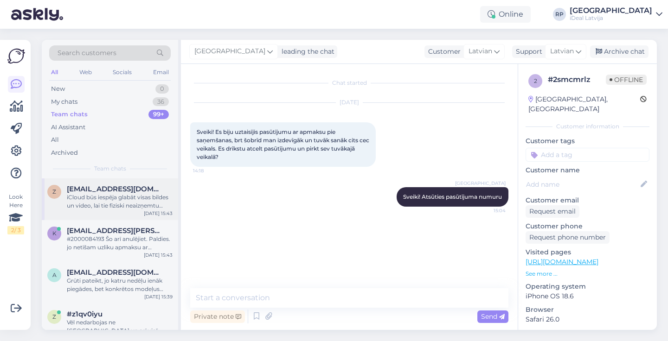
click at [110, 195] on div "iCloud būs iespēja glabāt visas bildes un video, lai tie fiziski neaizņemtu vie…" at bounding box center [120, 201] width 106 height 17
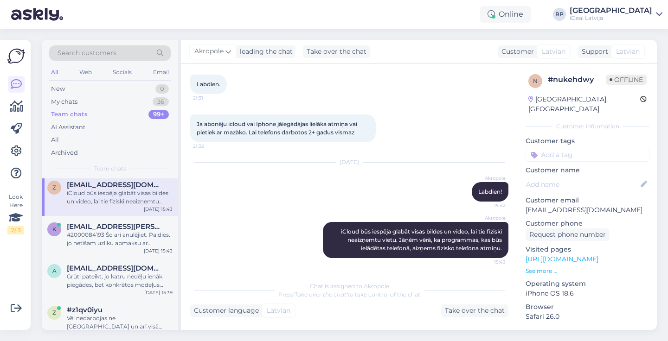
scroll to position [6, 0]
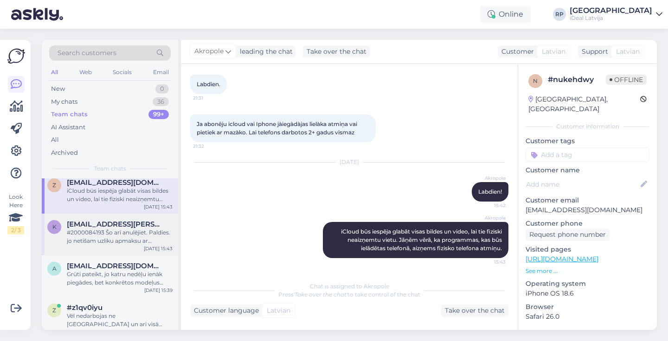
click at [112, 227] on span "[EMAIL_ADDRESS][PERSON_NAME][DOMAIN_NAME]" at bounding box center [115, 224] width 96 height 8
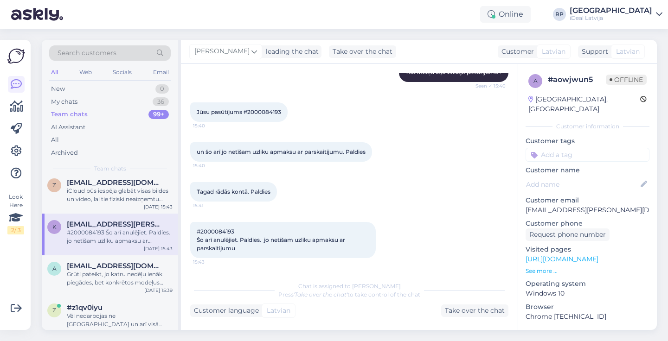
scroll to position [502, 0]
click at [217, 230] on span "#2000084193 Šo arī anulējiet. Paldies. jo netīšam uzliku apmaksu ar parskaitiju…" at bounding box center [272, 240] width 150 height 24
click at [272, 226] on div "#2000084193 Šo arī anulējiet. Paldies. jo netīšam uzliku apmaksu ar parskaitiju…" at bounding box center [282, 240] width 185 height 36
click at [467, 314] on div "Take over the chat" at bounding box center [474, 311] width 67 height 13
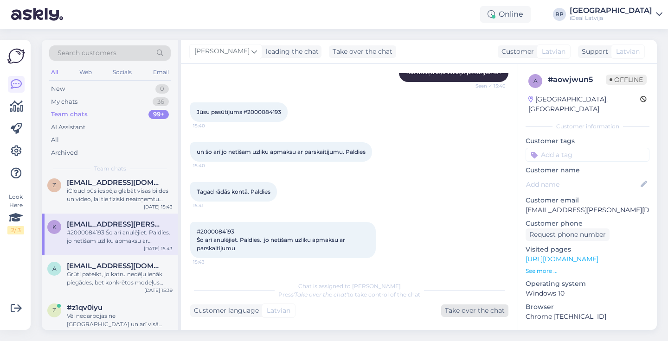
scroll to position [0, 0]
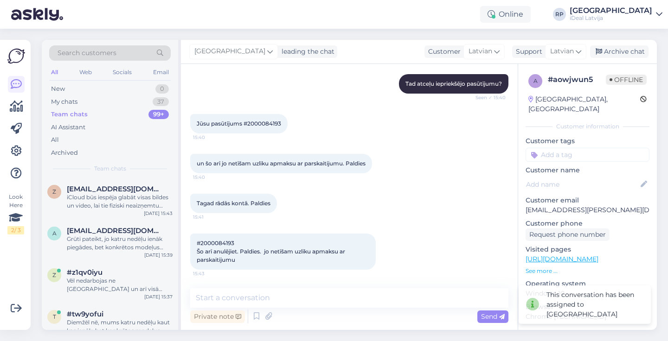
click at [211, 241] on span "#2000084193 Šo arī anulējiet. Paldies. jo netīšam uzliku apmaksu ar parskaitiju…" at bounding box center [272, 252] width 150 height 24
copy span "2000084193"
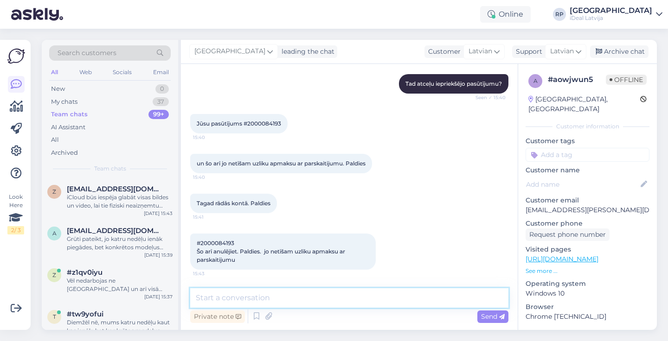
click at [254, 294] on textarea at bounding box center [349, 297] width 318 height 19
type textarea "L"
type textarea "l"
type textarea "Labdien, Jūsu pasūtījums ir atcelts"
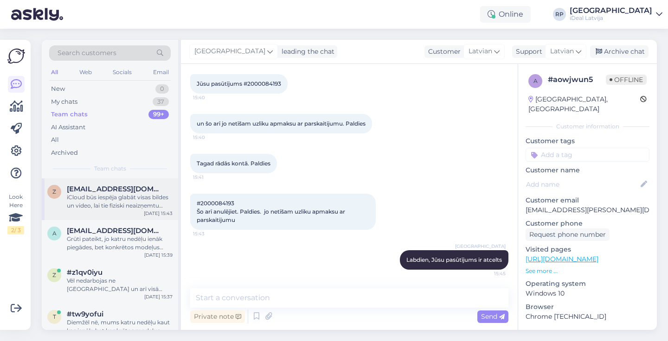
click at [141, 198] on div "iCloud būs iespēja glabāt visas bildes un video, lai tie fiziski neaizņemtu vie…" at bounding box center [120, 201] width 106 height 17
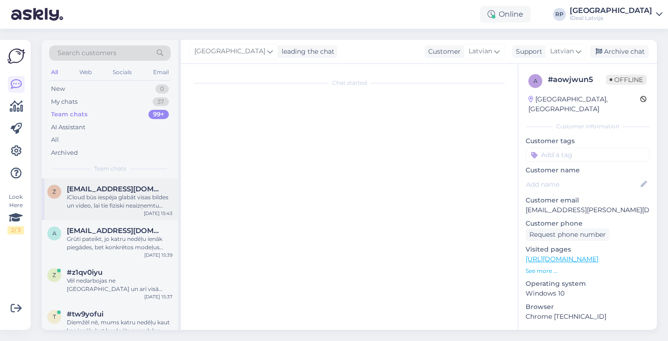
scroll to position [48, 0]
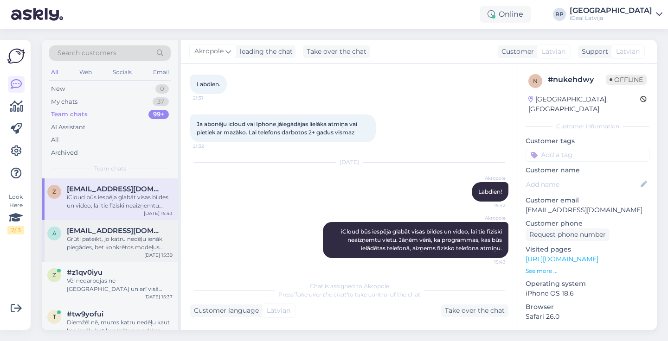
click at [134, 227] on span "[EMAIL_ADDRESS][DOMAIN_NAME]" at bounding box center [115, 231] width 96 height 8
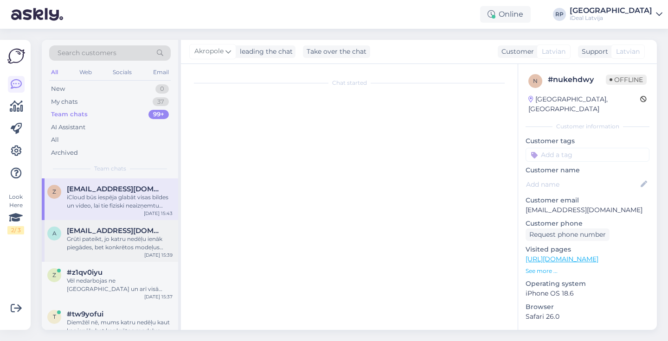
scroll to position [484, 0]
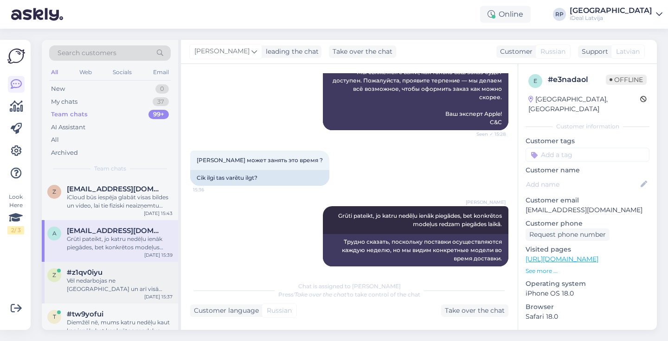
click at [107, 264] on div "z #z1qv0iyu Vēl nedarbojas ne [GEOGRAPHIC_DATA] un arī visā [GEOGRAPHIC_DATA], …" at bounding box center [110, 283] width 136 height 42
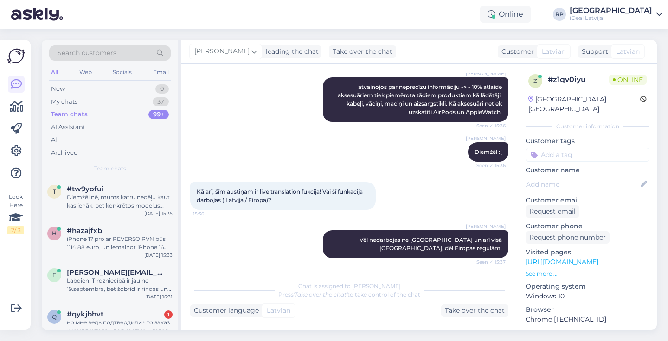
scroll to position [195, 0]
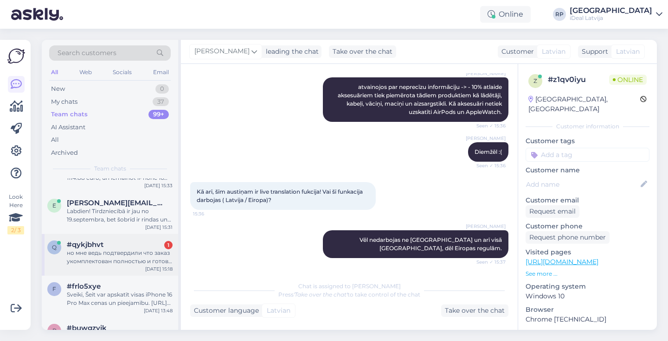
click at [106, 257] on div "но мне ведь подтвердили что заказ укомплектован полностью и готов в магазине, а…" at bounding box center [120, 257] width 106 height 17
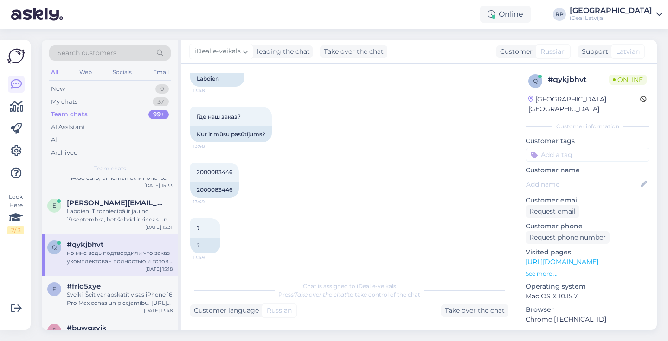
scroll to position [73, 0]
click at [219, 169] on span "2000083446" at bounding box center [215, 170] width 36 height 7
click at [215, 169] on span "2000083446" at bounding box center [215, 170] width 36 height 7
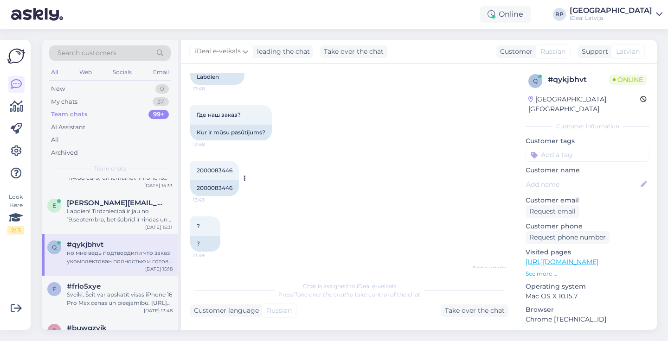
click at [199, 168] on span "2000083446" at bounding box center [215, 170] width 36 height 7
drag, startPoint x: 198, startPoint y: 168, endPoint x: 242, endPoint y: 170, distance: 43.6
click at [239, 170] on div "2000083446 13:49 2000083446" at bounding box center [214, 178] width 49 height 35
click at [218, 177] on div "2000083446 13:49" at bounding box center [214, 170] width 49 height 19
drag, startPoint x: 196, startPoint y: 186, endPoint x: 235, endPoint y: 186, distance: 38.5
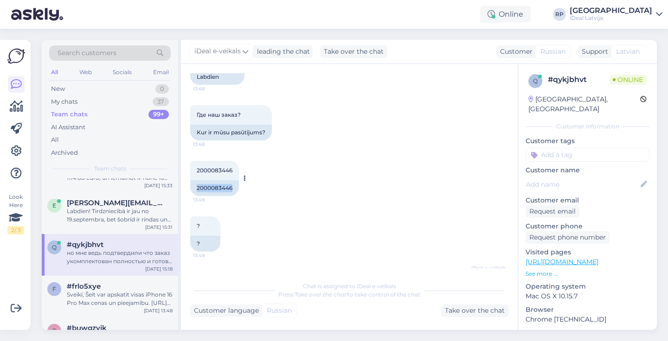
click at [234, 186] on div "2000083446" at bounding box center [214, 188] width 49 height 16
copy div "2000083446"
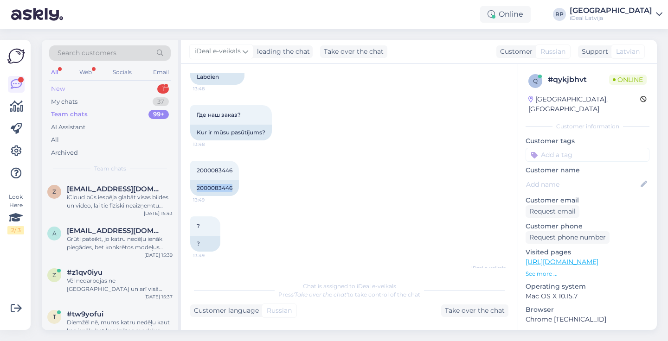
click at [143, 87] on div "New 1" at bounding box center [109, 89] width 121 height 13
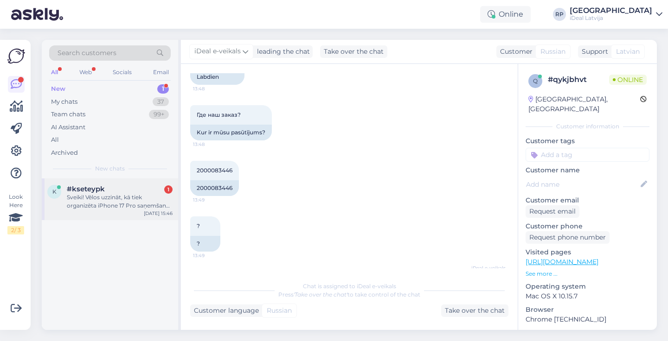
click at [128, 191] on div "#kseteypk 1" at bounding box center [120, 189] width 106 height 8
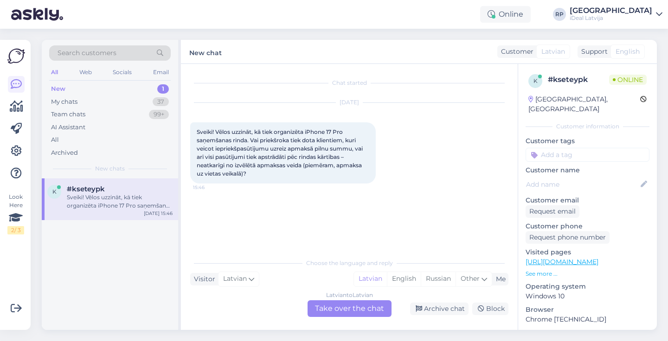
click at [97, 88] on div "New 1" at bounding box center [109, 89] width 121 height 13
click at [83, 99] on div "My chats 37" at bounding box center [109, 102] width 121 height 13
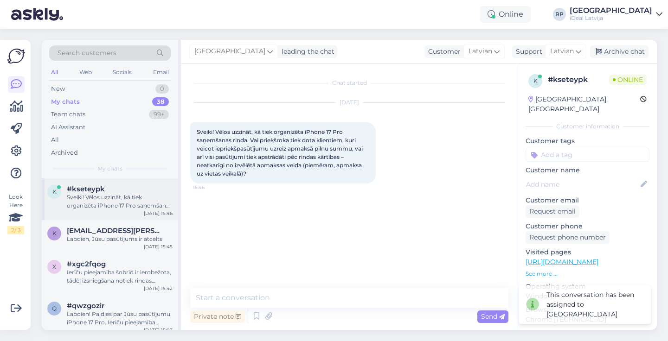
click at [96, 191] on span "#kseteypk" at bounding box center [86, 189] width 38 height 8
click at [133, 239] on div "Labdien, Jūsu pasūtījums ir atcelts" at bounding box center [120, 239] width 106 height 8
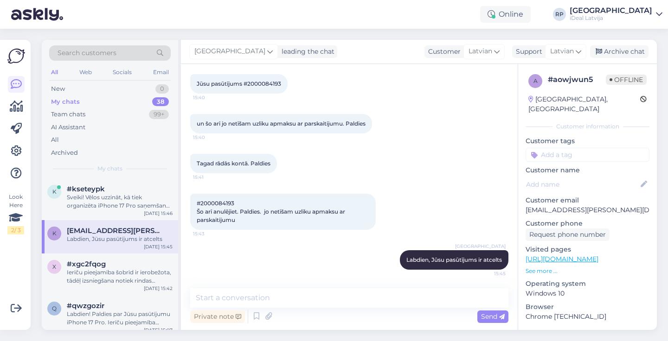
scroll to position [530, 0]
click at [102, 260] on span "#xgc2fqog" at bounding box center [86, 264] width 39 height 8
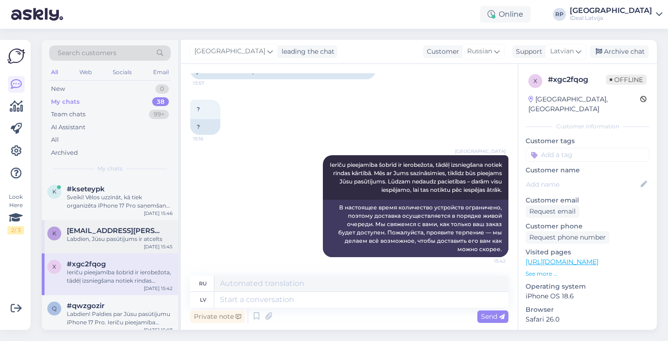
click at [102, 236] on div "Labdien, Jūsu pasūtījums ir atcelts" at bounding box center [120, 239] width 106 height 8
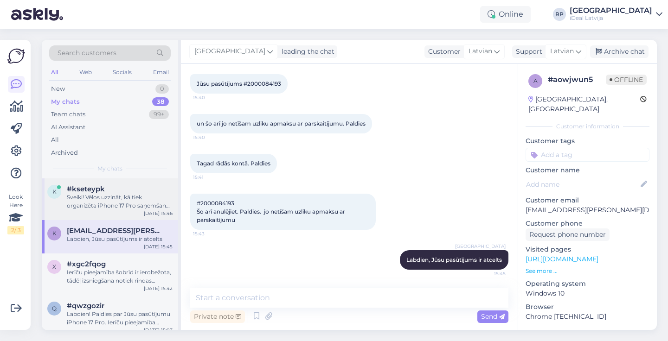
click at [100, 193] on div "Sveiki! Vēlos uzzināt, kā tiek organizēta iPhone 17 Pro saņemšanas rinda. Vai p…" at bounding box center [120, 201] width 106 height 17
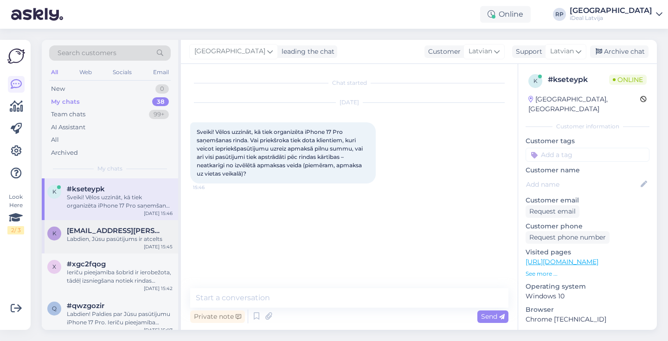
click at [99, 235] on div "Labdien, Jūsu pasūtījums ir atcelts" at bounding box center [120, 239] width 106 height 8
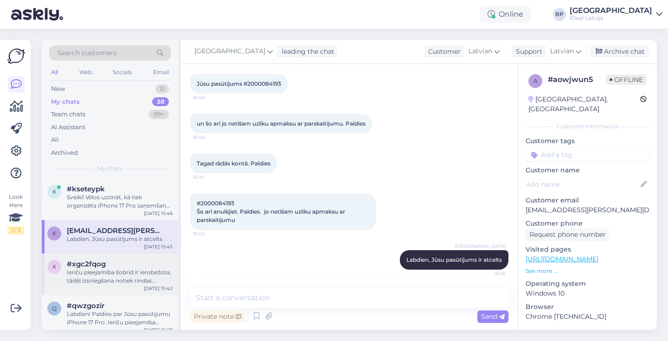
click at [103, 264] on span "#xgc2fqog" at bounding box center [86, 264] width 39 height 8
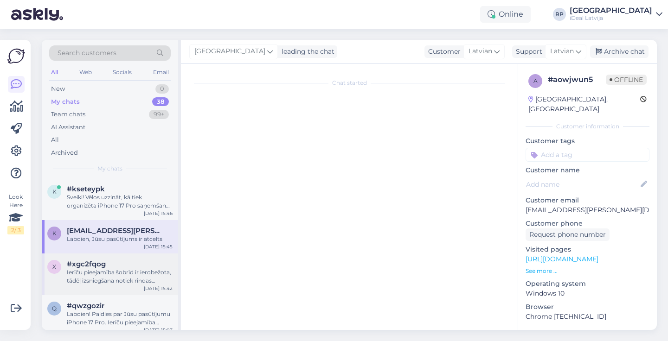
scroll to position [95, 0]
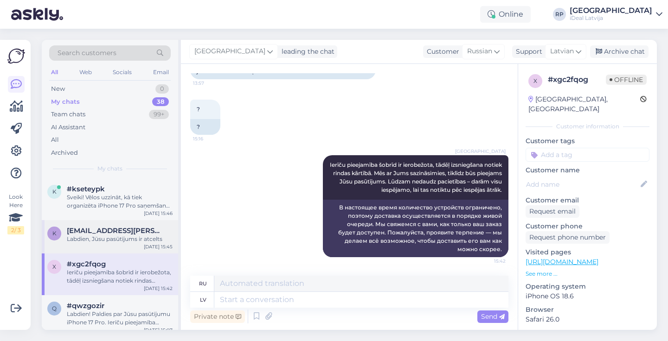
click at [101, 227] on span "[EMAIL_ADDRESS][PERSON_NAME][DOMAIN_NAME]" at bounding box center [115, 231] width 96 height 8
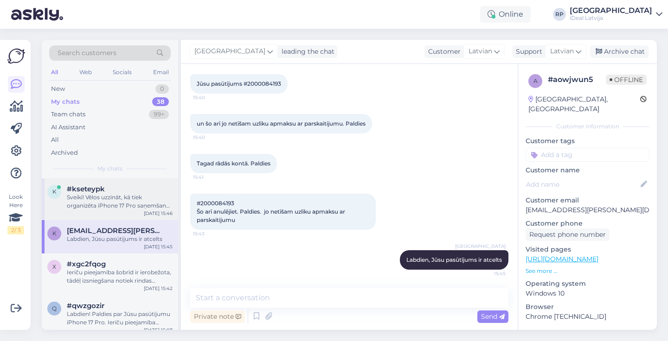
click at [102, 199] on div "Sveiki! Vēlos uzzināt, kā tiek organizēta iPhone 17 Pro saņemšanas rinda. Vai p…" at bounding box center [120, 201] width 106 height 17
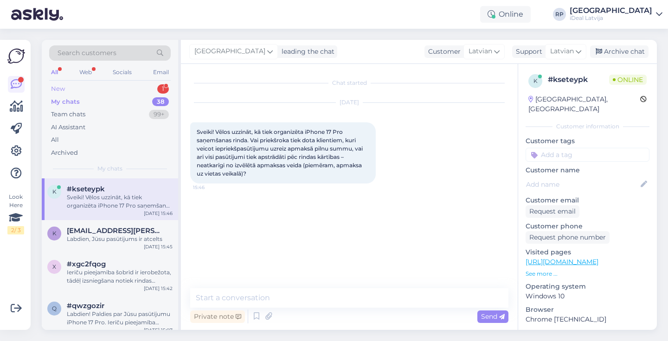
click at [131, 85] on div "New 1" at bounding box center [109, 89] width 121 height 13
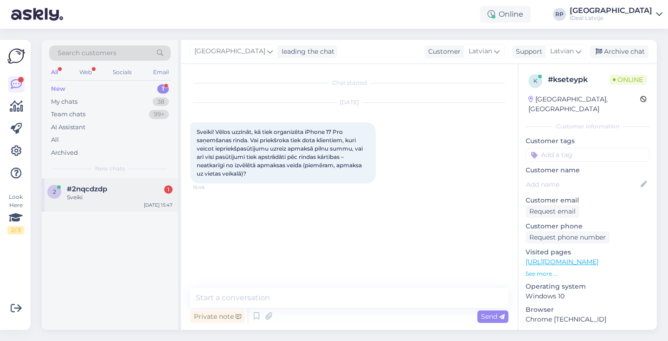
click at [132, 186] on div "#2nqcdzdp 1" at bounding box center [120, 189] width 106 height 8
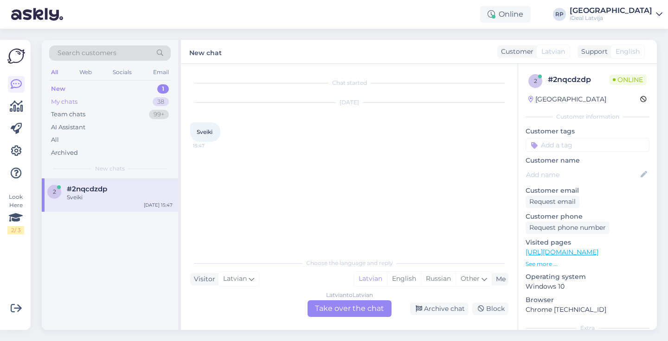
click at [92, 101] on div "My chats 38" at bounding box center [109, 102] width 121 height 13
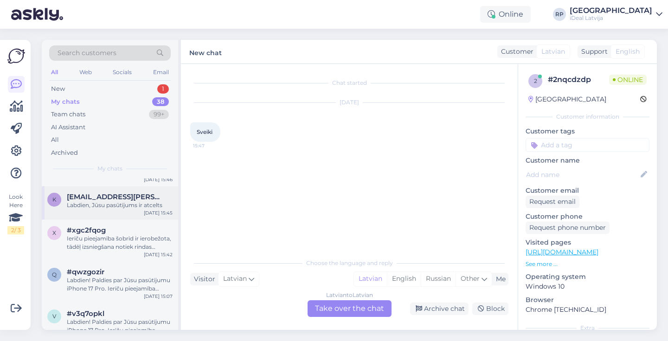
scroll to position [34, 0]
click at [113, 230] on div "#xgc2fqog" at bounding box center [120, 230] width 106 height 8
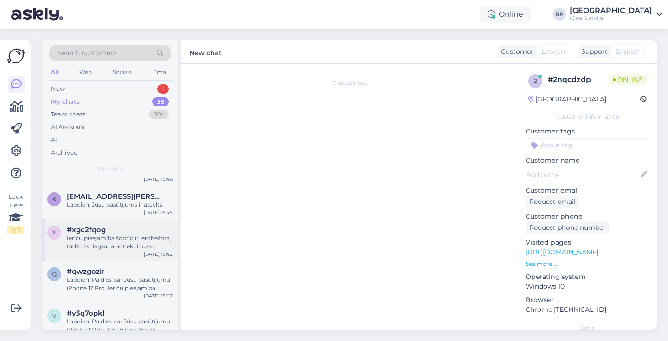
scroll to position [95, 0]
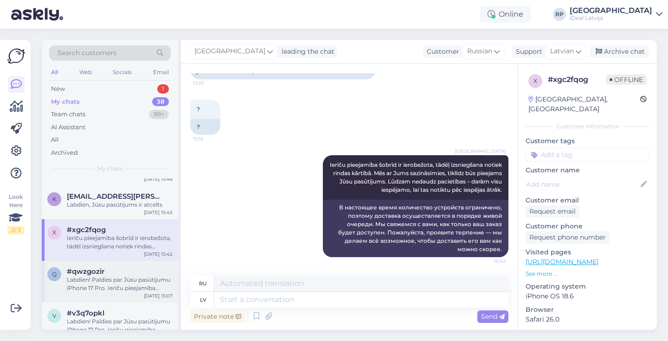
click at [114, 276] on div "Labdien! Paldies par Jūsu pasūtījumu iPhone 17 Pro. Ierīču pieejamība šobrīd ir…" at bounding box center [120, 284] width 106 height 17
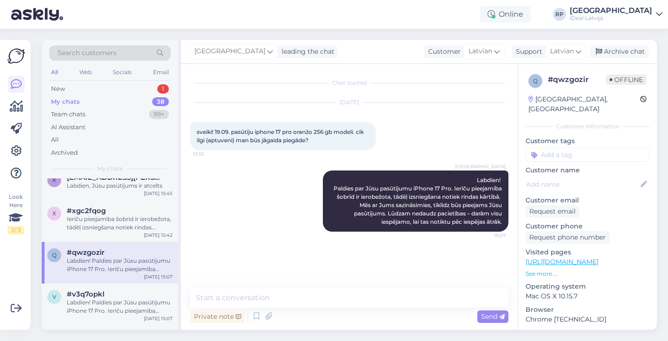
scroll to position [58, 0]
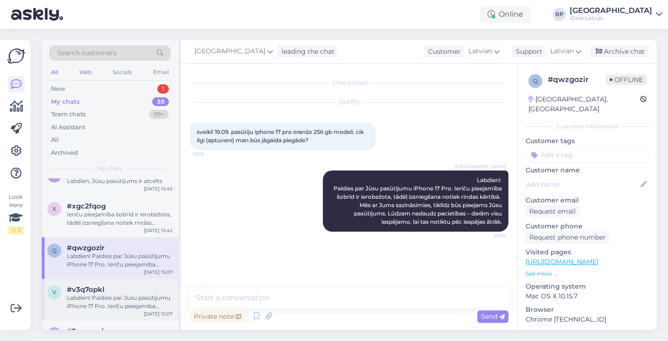
click at [112, 288] on div "#v3q7opkl" at bounding box center [120, 290] width 106 height 8
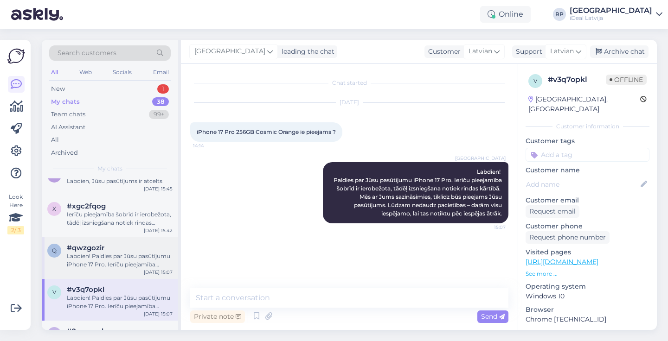
scroll to position [169, 0]
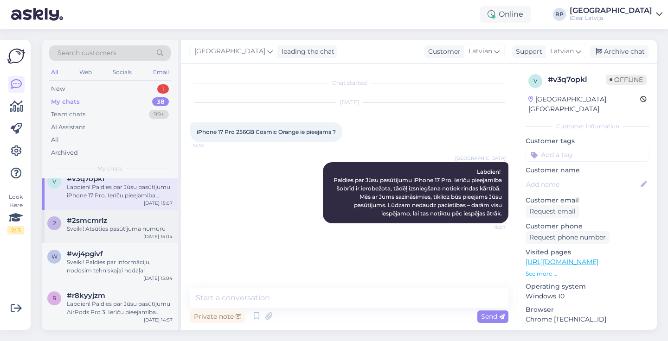
click at [127, 221] on div "#2smcmrlz" at bounding box center [120, 221] width 106 height 8
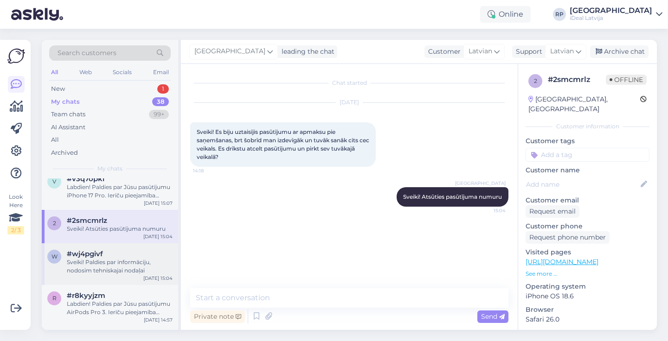
click at [115, 267] on div "Sveiki! Paldies par informāciju, nodosim tehniskajai nodaļai" at bounding box center [120, 266] width 106 height 17
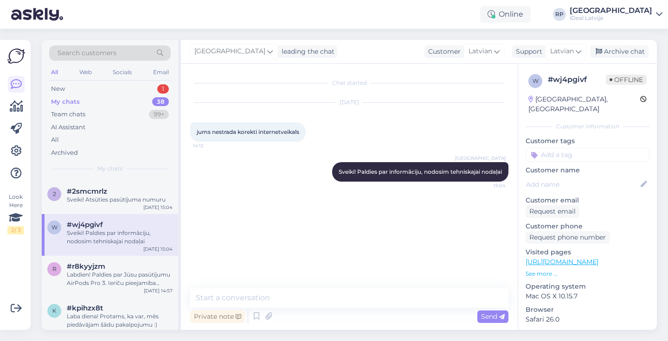
scroll to position [239, 0]
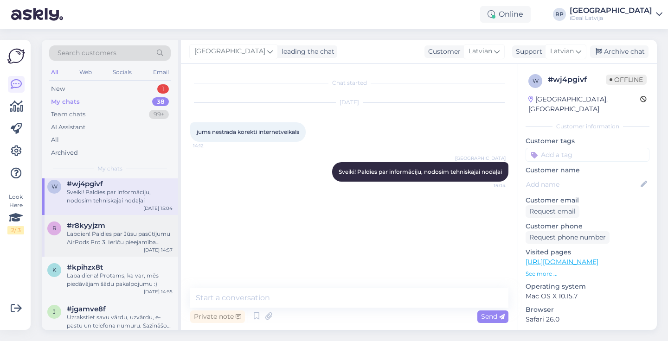
click at [109, 236] on div "Labdien! Paldies par Jūsu pasūtījumu AirPods Pro 3. Ierīču pieejamība šobrīd ir…" at bounding box center [120, 238] width 106 height 17
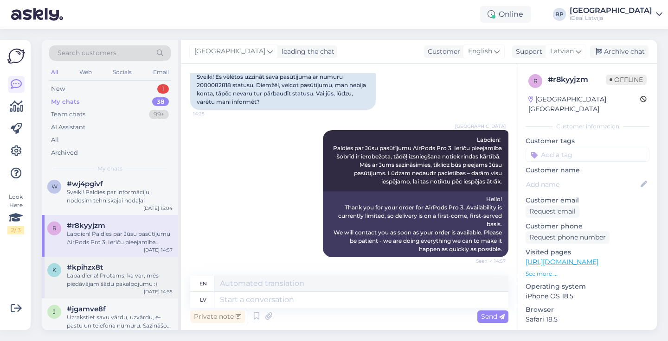
scroll to position [98, 0]
click at [98, 277] on div "Laba diena! Protams, ka var, mēs piedāvājam šādu pakalpojumu :)" at bounding box center [120, 280] width 106 height 17
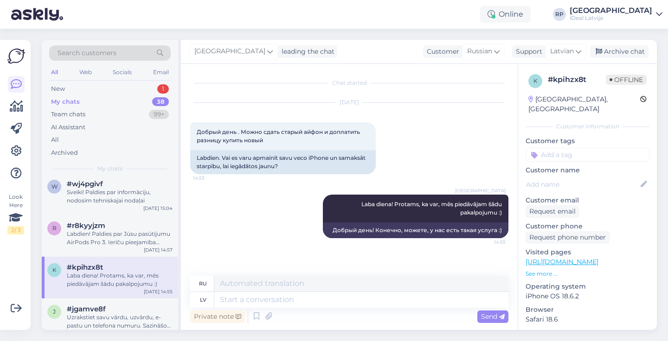
scroll to position [364, 0]
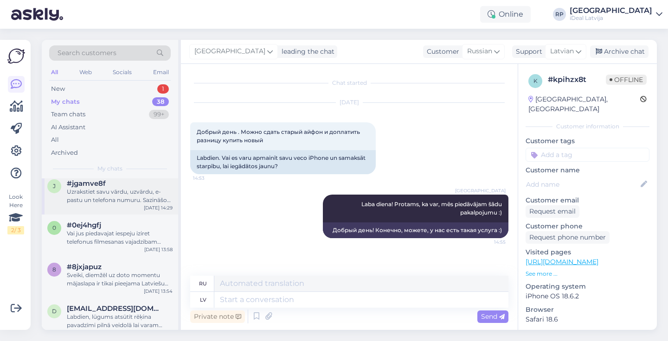
click at [141, 191] on div "Uzrakstiet savu vārdu, uzvārdu, e-pastu un telefona numuru. Sazināšos ar Akropo…" at bounding box center [120, 196] width 106 height 17
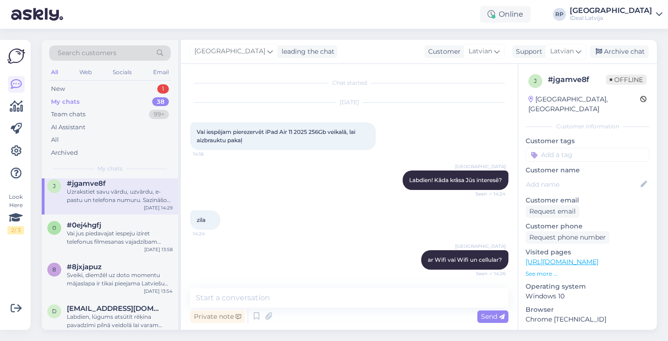
scroll to position [216, 0]
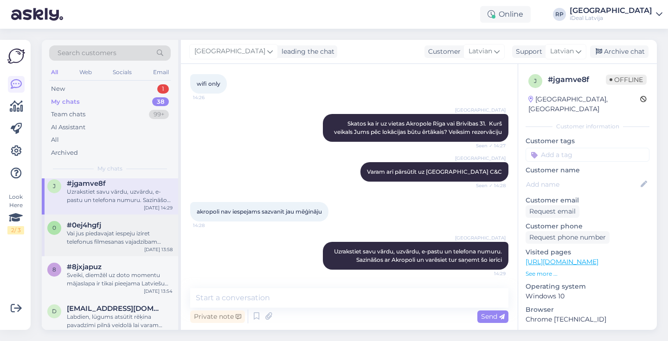
click at [131, 226] on div "#0ej4hgfj" at bounding box center [120, 225] width 106 height 8
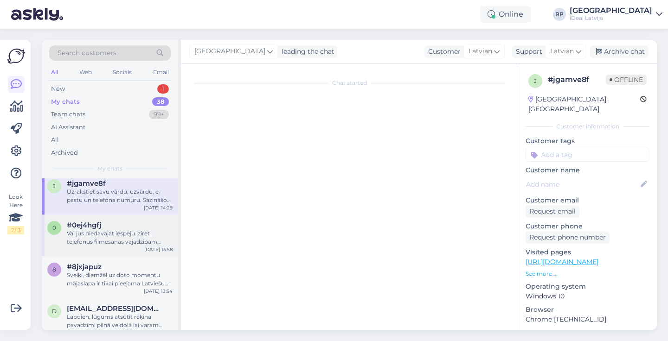
scroll to position [0, 0]
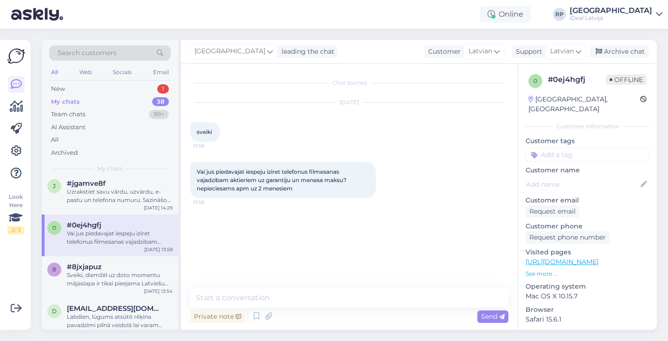
click at [96, 99] on div "My chats 38" at bounding box center [109, 102] width 121 height 13
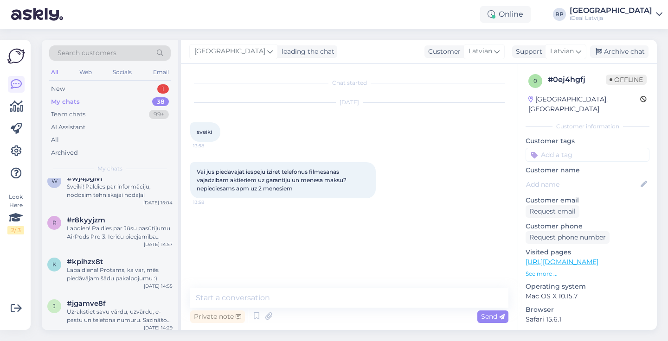
scroll to position [286, 0]
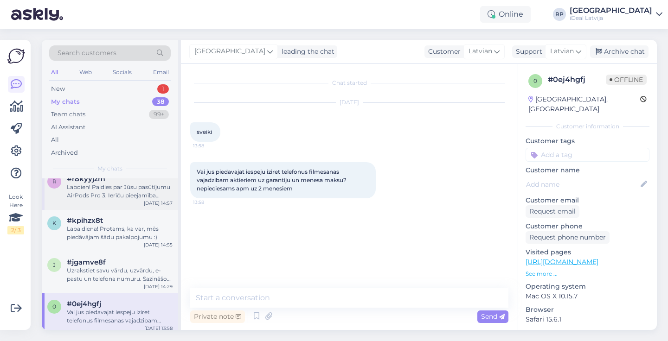
click at [121, 201] on div "r #r8kyyjzm Labdien! Paldies par Jūsu pasūtījumu AirPods Pro 3. Ierīču pieejamī…" at bounding box center [110, 189] width 136 height 42
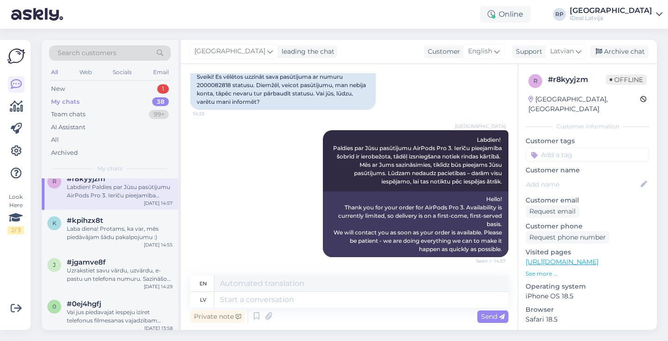
scroll to position [98, 0]
click at [93, 275] on div "Uzrakstiet savu vārdu, uzvārdu, e-pastu un telefona numuru. Sazināšos ar Akropo…" at bounding box center [120, 275] width 106 height 17
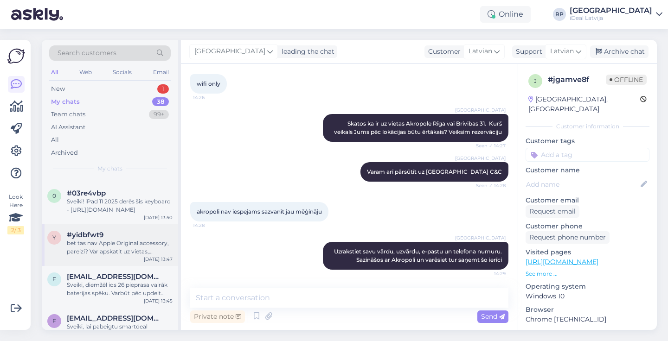
scroll to position [425, 0]
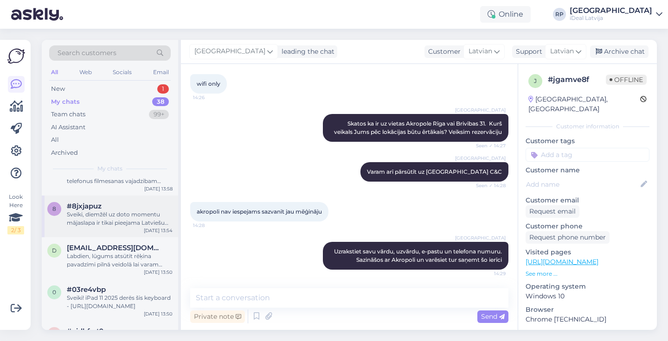
click at [114, 213] on div "Sveiki, diemžēl uz doto momentu mājaslapa ir tikai pieejama Latviešu valoda, mū…" at bounding box center [120, 219] width 106 height 17
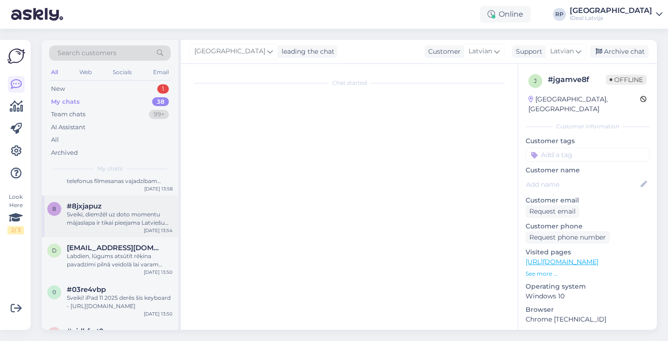
scroll to position [0, 0]
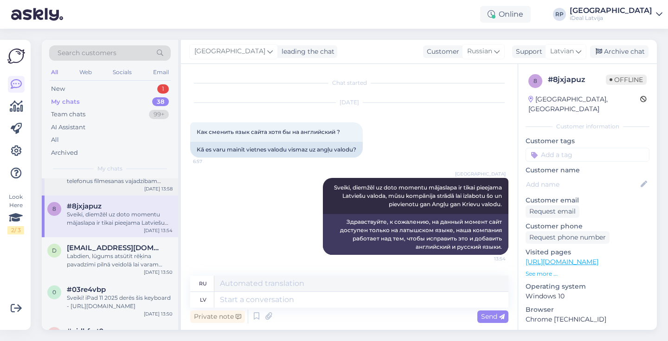
click at [118, 193] on div "0 #0ej4hgfj Vai jus piedavajat iespeju iziret telefonus filmesanas vajadzibam a…" at bounding box center [110, 175] width 136 height 42
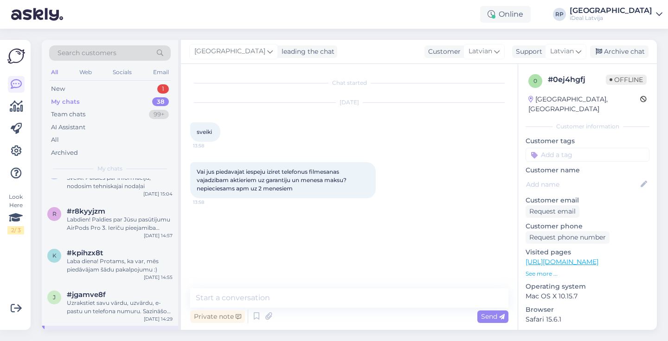
scroll to position [209, 0]
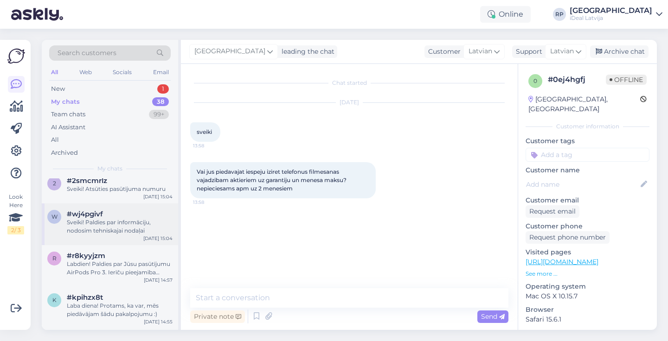
click at [109, 228] on div "Sveiki! Paldies par informāciju, nodosim tehniskajai nodaļai" at bounding box center [120, 226] width 106 height 17
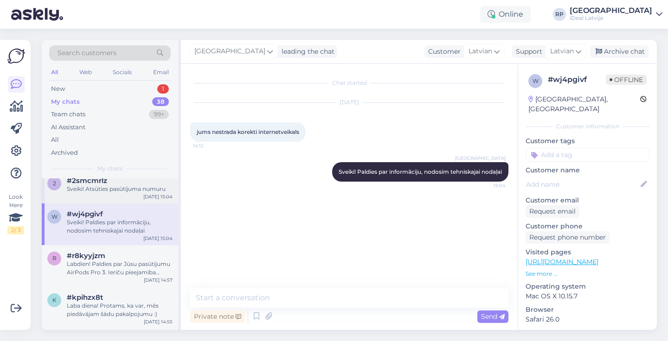
click at [106, 185] on div "Sveiki! Atsūties pasūtījuma numuru" at bounding box center [120, 189] width 106 height 8
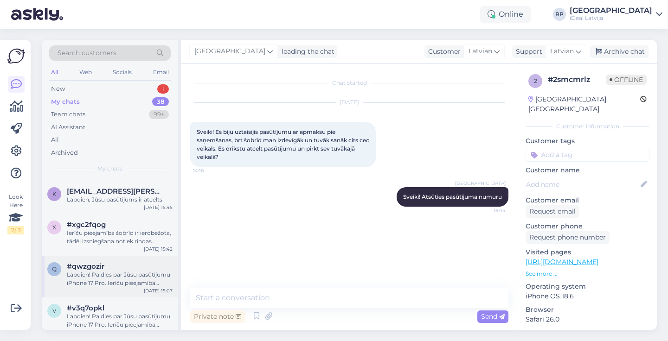
scroll to position [40, 0]
click at [134, 238] on div "Ierīču pieejamība šobrīd ir ierobežota, tādēļ izsniegšana notiek rindas kārtībā…" at bounding box center [120, 237] width 106 height 17
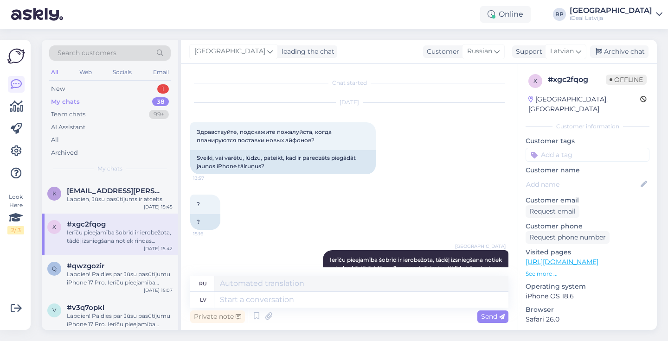
scroll to position [95, 0]
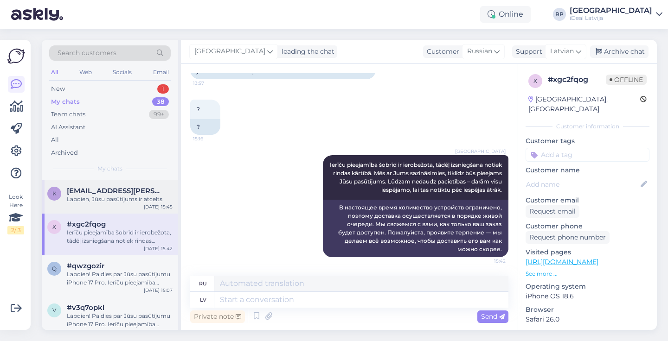
click at [124, 198] on div "Labdien, Jūsu pasūtījums ir atcelts" at bounding box center [120, 199] width 106 height 8
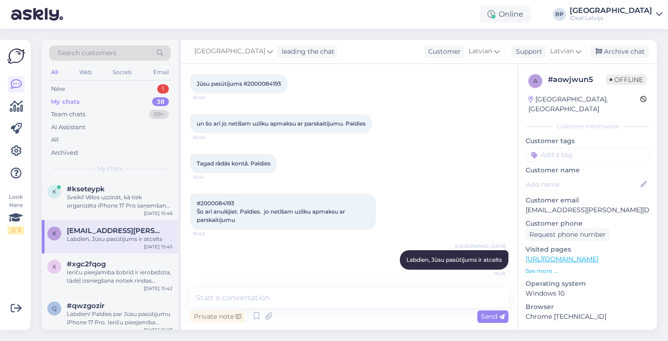
scroll to position [0, 0]
click at [124, 198] on div "Sveiki! Vēlos uzzināt, kā tiek organizēta iPhone 17 Pro saņemšanas rinda. Vai p…" at bounding box center [120, 201] width 106 height 17
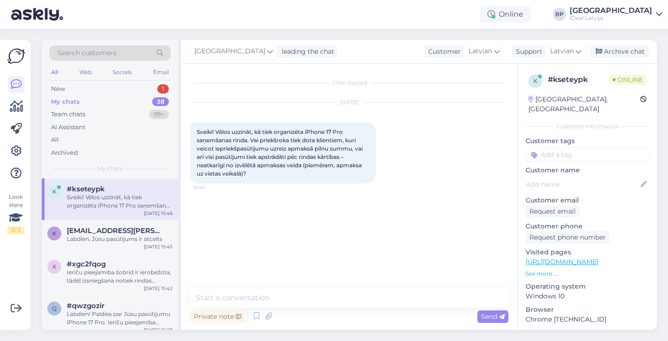
click at [96, 98] on div "My chats 38" at bounding box center [109, 102] width 121 height 13
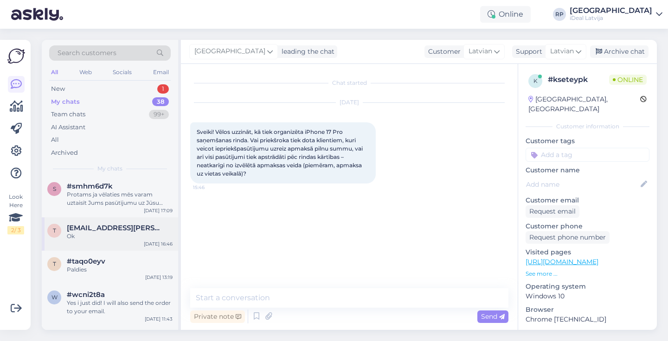
scroll to position [1247, 0]
click at [111, 200] on div "Protams ja vēlaties mēs varam uztaisīt Jums pasūtījumu uz Jūsu vārda, un mēs ar…" at bounding box center [120, 198] width 106 height 17
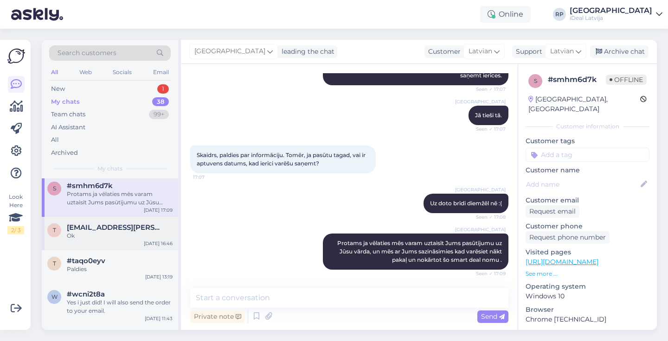
click at [103, 227] on span "[EMAIL_ADDRESS][PERSON_NAME][DOMAIN_NAME]" at bounding box center [115, 228] width 96 height 8
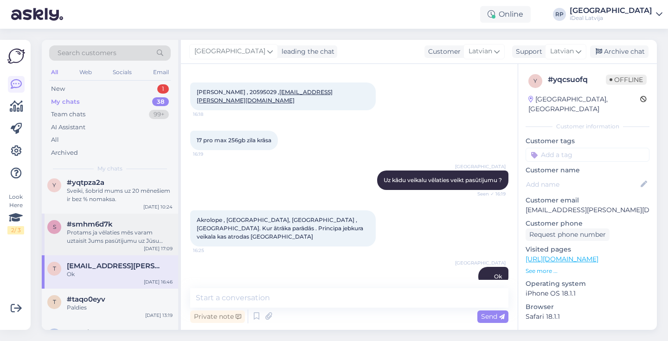
scroll to position [1206, 0]
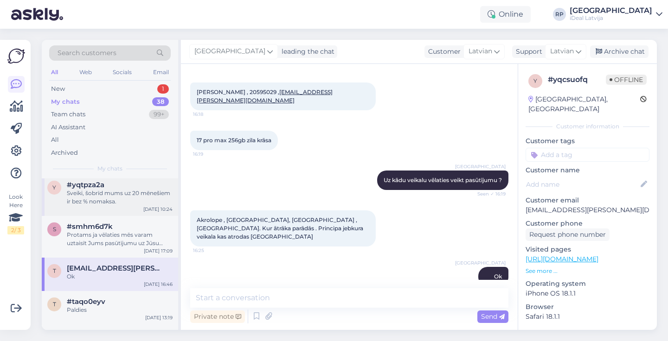
click at [155, 196] on div "Sveiki, šobrīd mums uz 20 mēnešiem ir bez % nomaksa." at bounding box center [120, 197] width 106 height 17
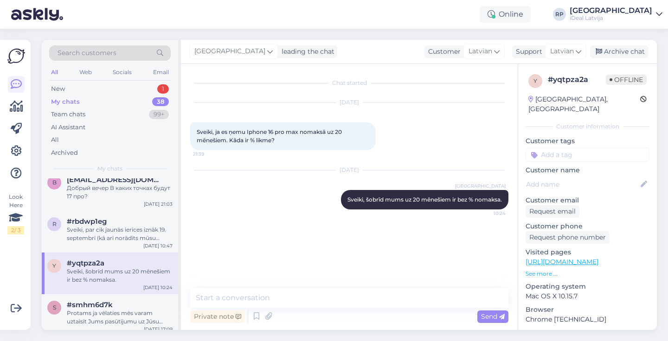
scroll to position [1111, 0]
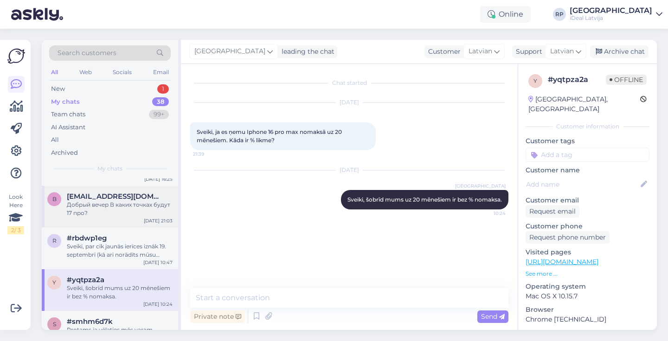
click at [155, 196] on span "[EMAIL_ADDRESS][DOMAIN_NAME]" at bounding box center [115, 196] width 96 height 8
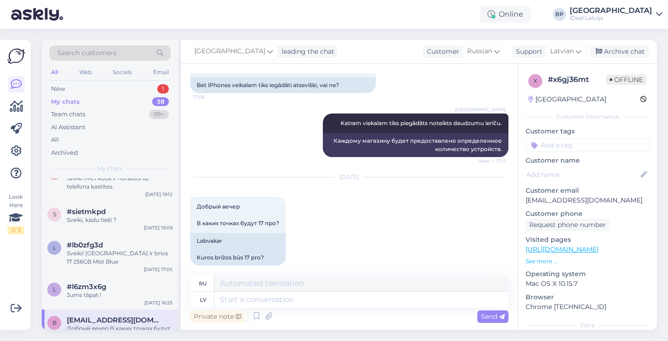
scroll to position [938, 0]
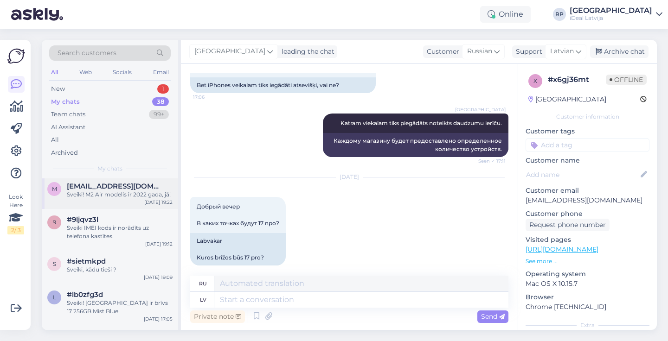
click at [131, 189] on span "[EMAIL_ADDRESS][DOMAIN_NAME]" at bounding box center [115, 186] width 96 height 8
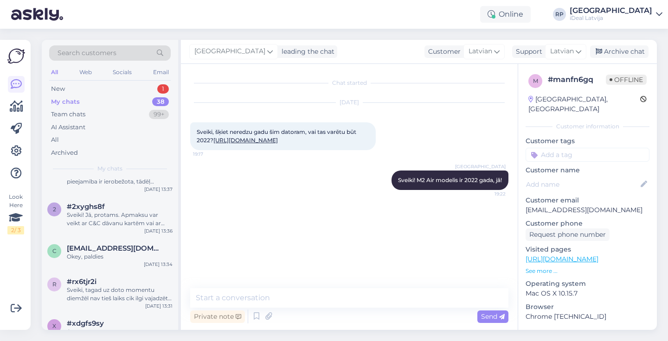
scroll to position [674, 0]
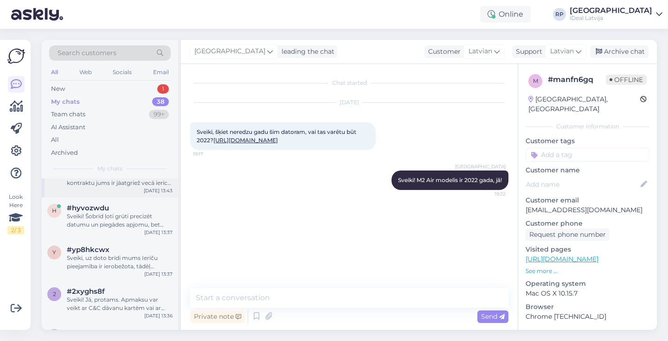
click at [132, 189] on div "f [EMAIL_ADDRESS][DOMAIN_NAME] Sveiki, lai pabeigtu smartdeal kontraktu jums ir…" at bounding box center [110, 177] width 136 height 42
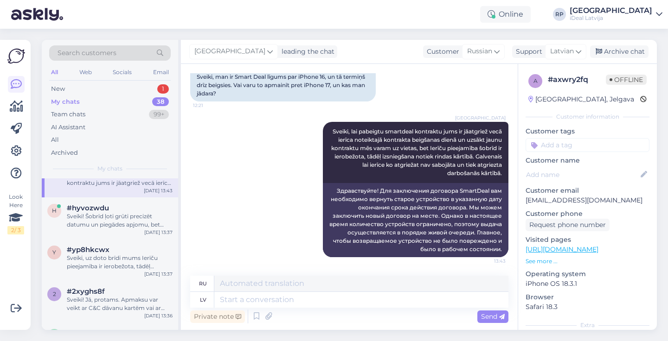
scroll to position [0, 0]
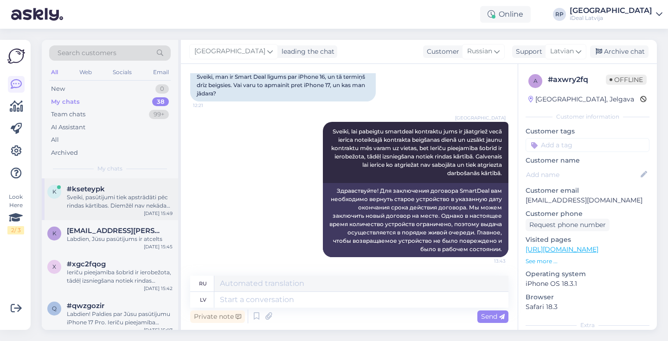
click at [133, 193] on div "Sveiki, pasūtijumi tiek apstrādāti pēc rindas kārtības. Diemžēl nav nekāda veid…" at bounding box center [120, 201] width 106 height 17
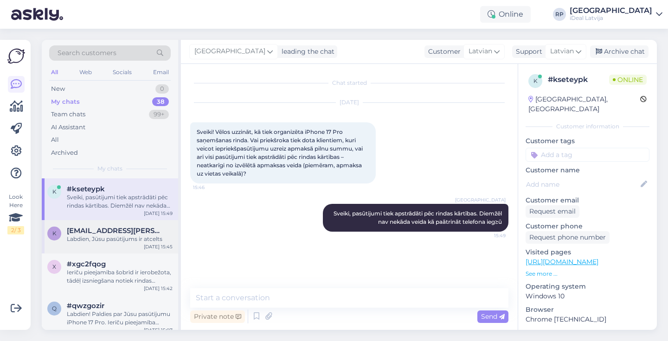
click at [97, 231] on span "[EMAIL_ADDRESS][PERSON_NAME][DOMAIN_NAME]" at bounding box center [115, 231] width 96 height 8
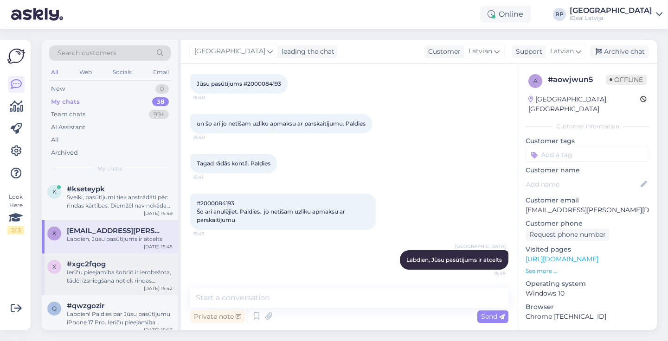
click at [103, 260] on span "#xgc2fqog" at bounding box center [86, 264] width 39 height 8
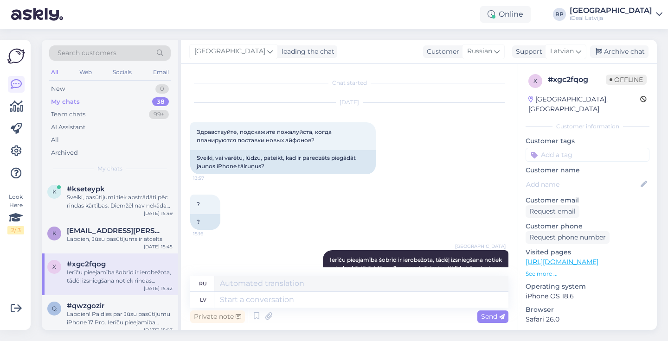
scroll to position [95, 0]
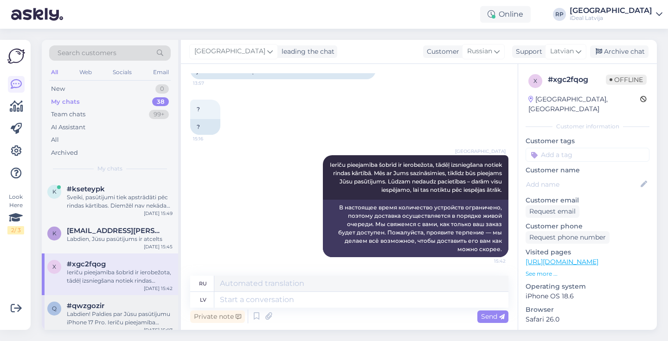
click at [103, 299] on div "q #qwzgozir Labdien! Paldies par Jūsu pasūtījumu iPhone 17 Pro. Ierīču pieejamī…" at bounding box center [110, 316] width 136 height 42
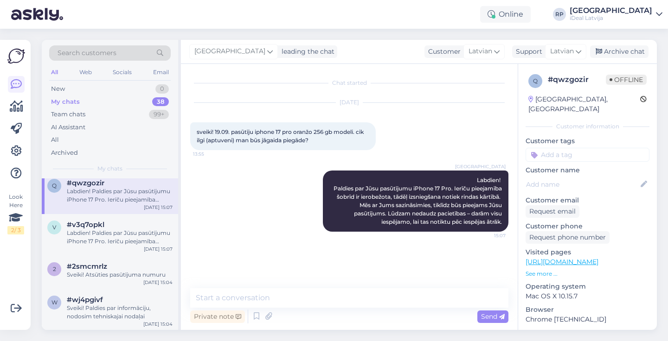
scroll to position [173, 0]
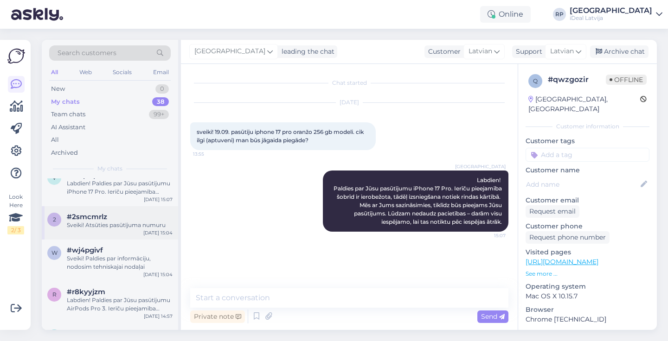
click at [105, 223] on div "Sveiki! Atsūties pasūtījuma numuru" at bounding box center [120, 225] width 106 height 8
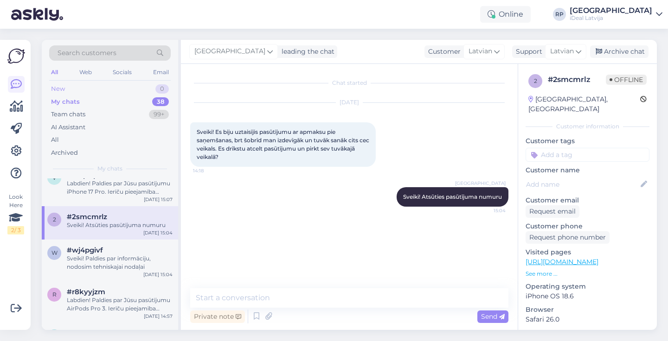
click at [127, 83] on div "New 0" at bounding box center [109, 89] width 121 height 13
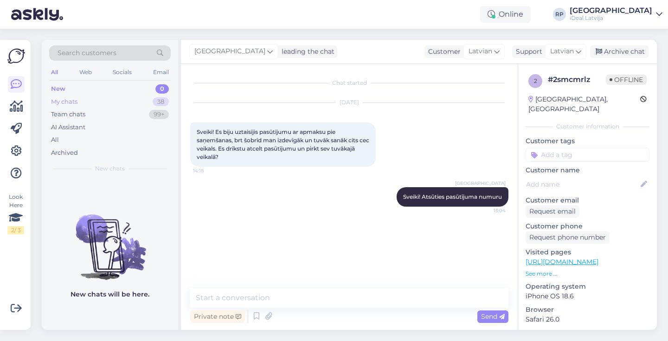
click at [86, 102] on div "My chats 38" at bounding box center [109, 102] width 121 height 13
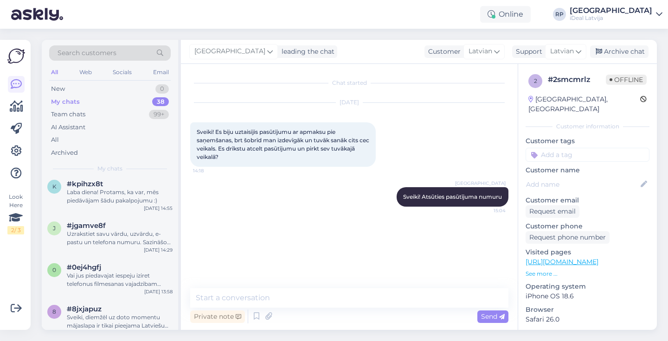
scroll to position [344, 0]
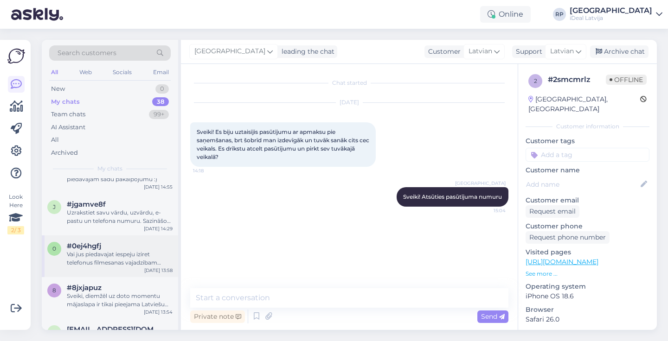
click at [102, 262] on div "Vai jus piedavajat iespeju iziret telefonus filmesanas vajadzibam aktieriem uz …" at bounding box center [120, 258] width 106 height 17
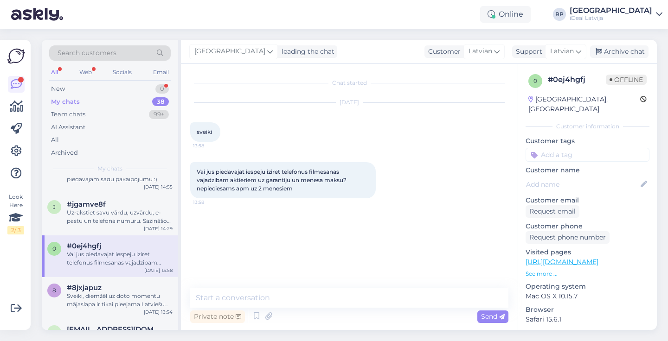
scroll to position [0, 0]
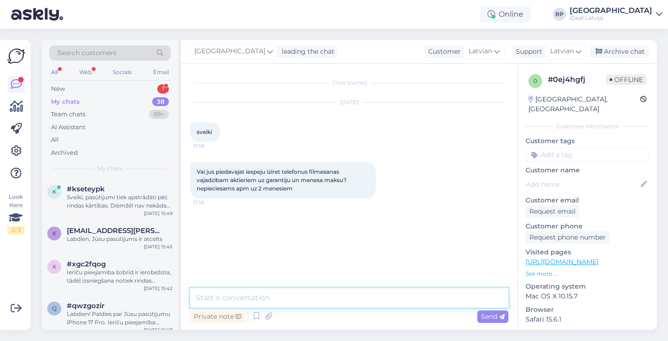
click at [222, 302] on textarea at bounding box center [349, 297] width 318 height 19
type textarea "L"
click at [222, 291] on textarea at bounding box center [349, 297] width 318 height 19
click at [208, 294] on textarea at bounding box center [349, 297] width 318 height 19
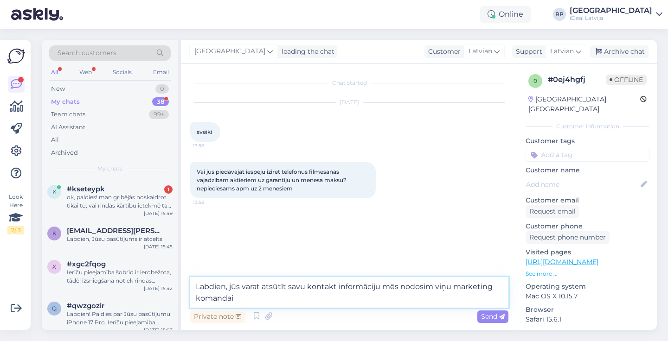
type textarea "Labdien, jūs varat atsūtīt savu kontakt informāciju mēs nodosim viņu marketing …"
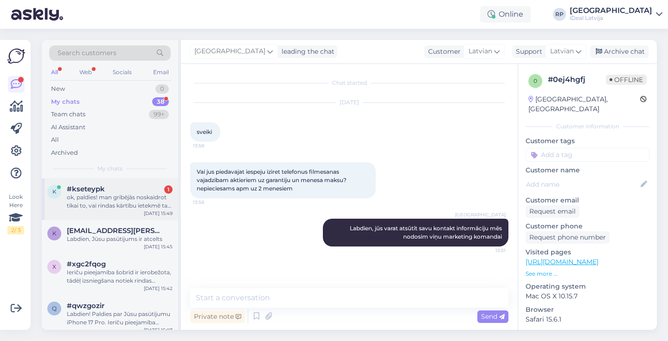
click at [102, 185] on span "#kseteypk" at bounding box center [86, 189] width 38 height 8
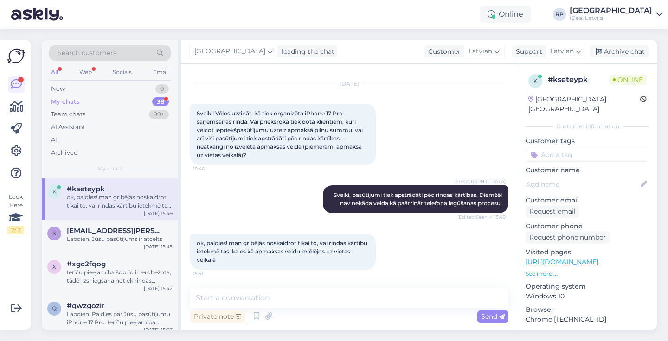
click at [114, 198] on div "ok, paldies! man gribējās noskaidrot tikai to, vai rindas kārtību ietekmē tas, …" at bounding box center [120, 201] width 106 height 17
click at [113, 227] on span "[EMAIL_ADDRESS][PERSON_NAME][DOMAIN_NAME]" at bounding box center [115, 231] width 96 height 8
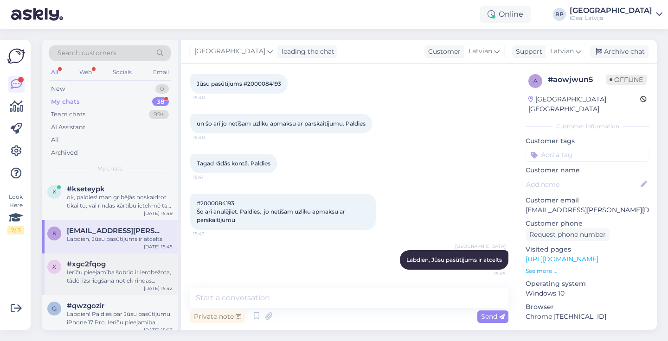
click at [115, 268] on div "Ierīču pieejamība šobrīd ir ierobežota, tādēļ izsniegšana notiek rindas kārtībā…" at bounding box center [120, 276] width 106 height 17
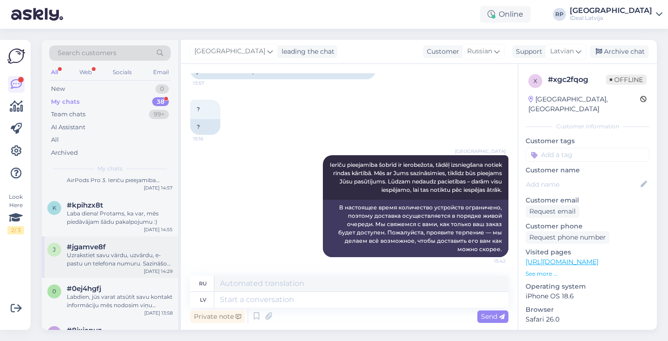
scroll to position [299, 0]
click at [79, 117] on div "Team chats" at bounding box center [68, 114] width 34 height 9
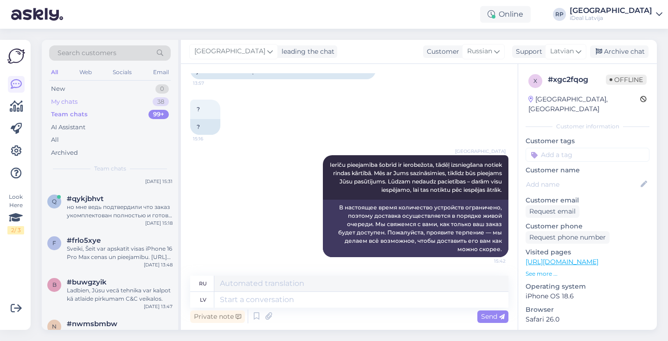
click at [78, 99] on div "My chats 38" at bounding box center [109, 102] width 121 height 13
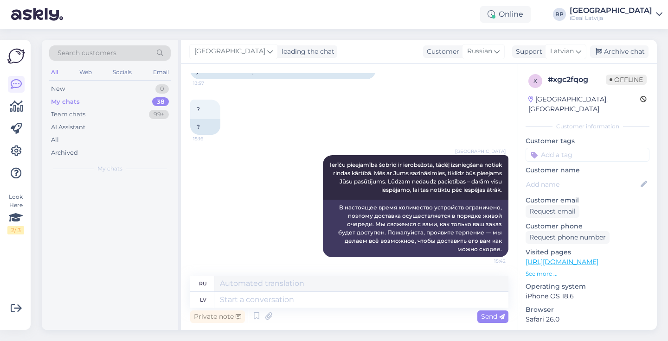
scroll to position [0, 0]
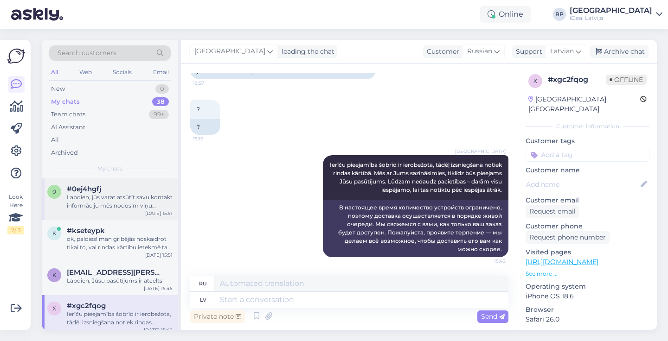
click at [101, 200] on div "Labdien, jūs varat atsūtīt savu kontakt informāciju mēs nodosim viņu marketing …" at bounding box center [120, 201] width 106 height 17
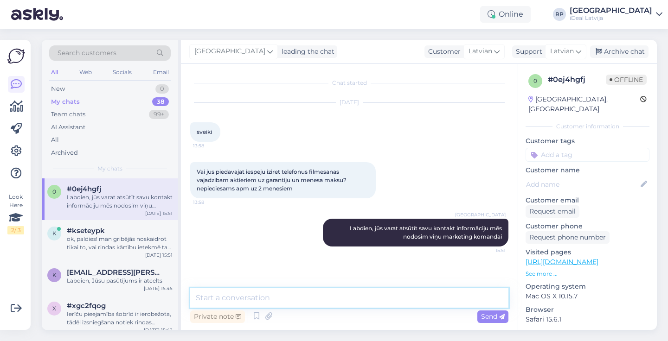
click at [333, 300] on textarea at bounding box center [349, 297] width 318 height 19
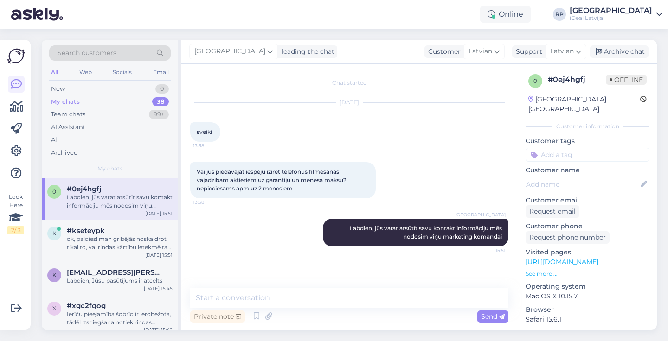
click at [379, 158] on div "Vai jus piedavajat iespeju iziret telefonus filmesanas vajadzibam aktieriem uz …" at bounding box center [349, 180] width 318 height 57
click at [88, 87] on div "New 0" at bounding box center [109, 89] width 121 height 13
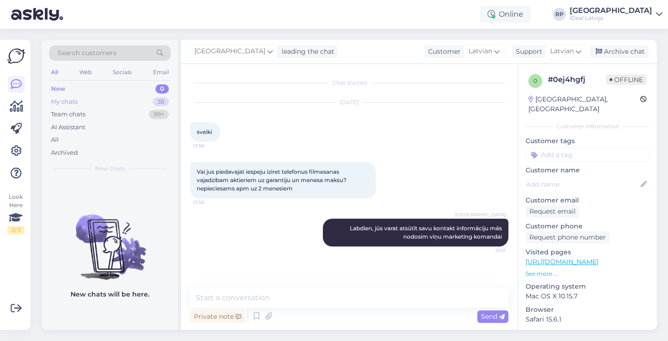
click at [89, 97] on div "My chats 38" at bounding box center [109, 102] width 121 height 13
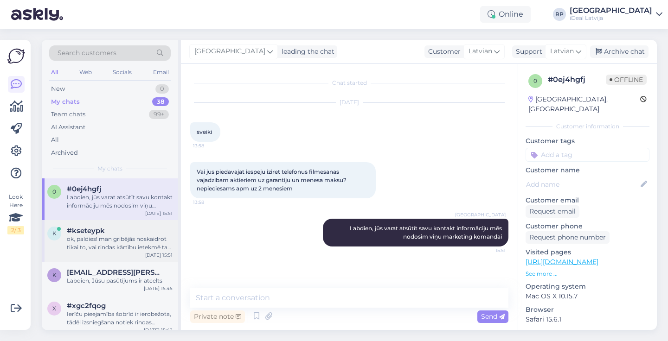
click at [116, 233] on div "#kseteypk" at bounding box center [120, 231] width 106 height 8
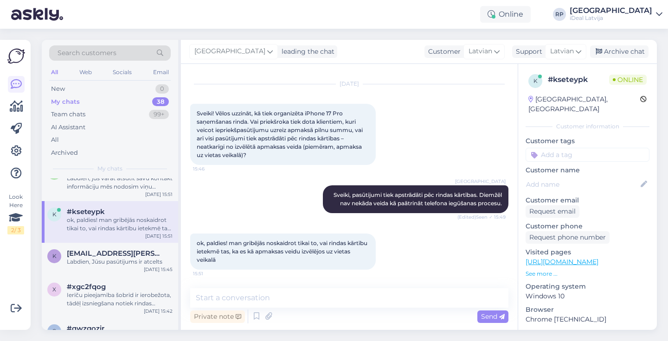
scroll to position [27, 0]
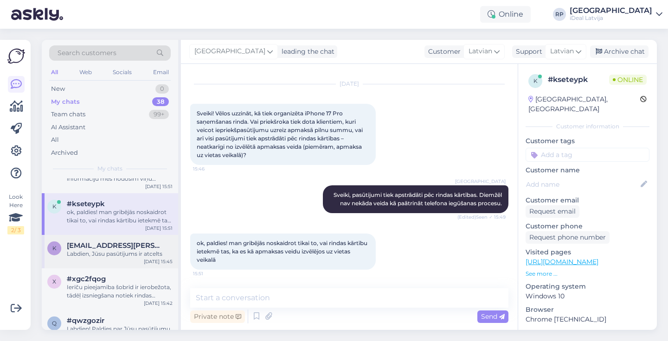
click at [115, 243] on span "[EMAIL_ADDRESS][PERSON_NAME][DOMAIN_NAME]" at bounding box center [115, 246] width 96 height 8
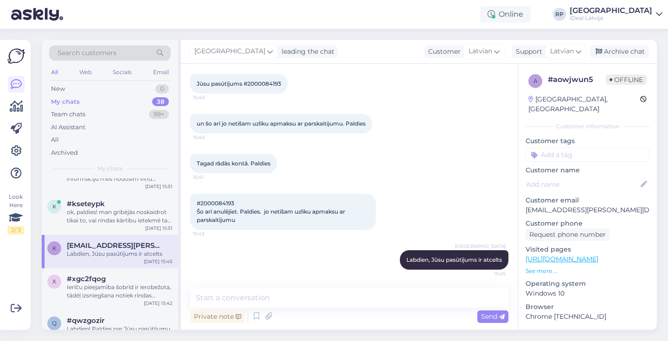
scroll to position [47, 0]
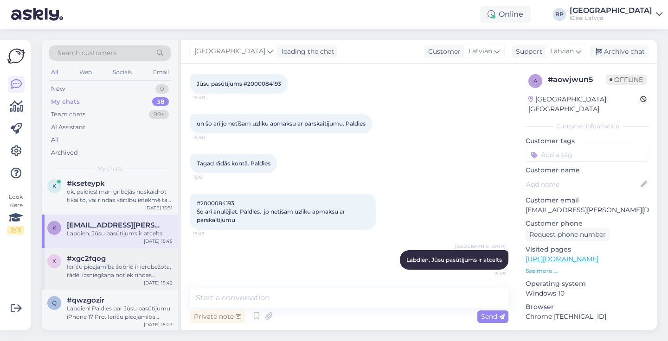
click at [108, 266] on div "Ierīču pieejamība šobrīd ir ierobežota, tādēļ izsniegšana notiek rindas kārtībā…" at bounding box center [120, 271] width 106 height 17
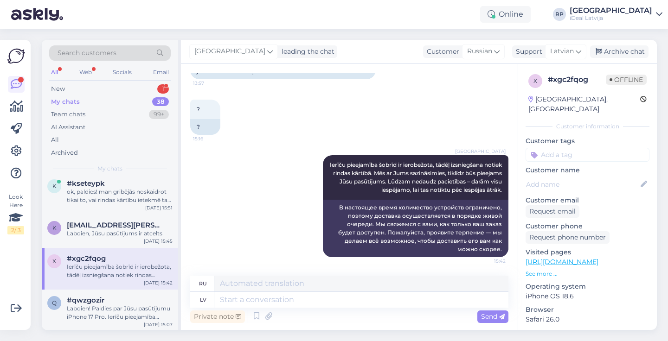
scroll to position [0, 0]
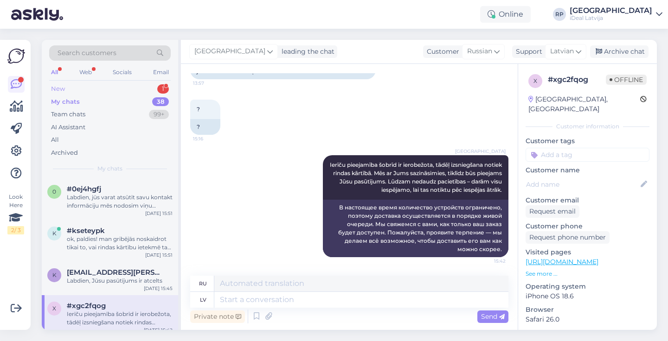
click at [131, 88] on div "New 1" at bounding box center [109, 89] width 121 height 13
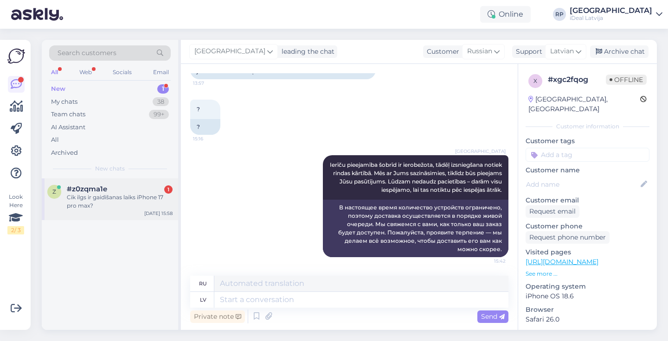
click at [125, 208] on div "Cik ilgs ir gaidīšanas laiks iPhone 17 pro max?" at bounding box center [120, 201] width 106 height 17
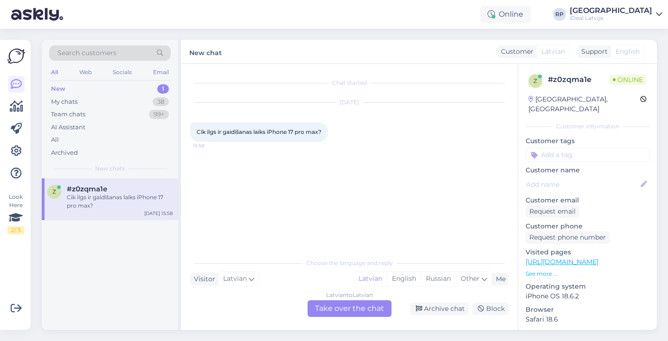
click at [344, 313] on div "Latvian to Latvian Take over the chat" at bounding box center [349, 308] width 84 height 17
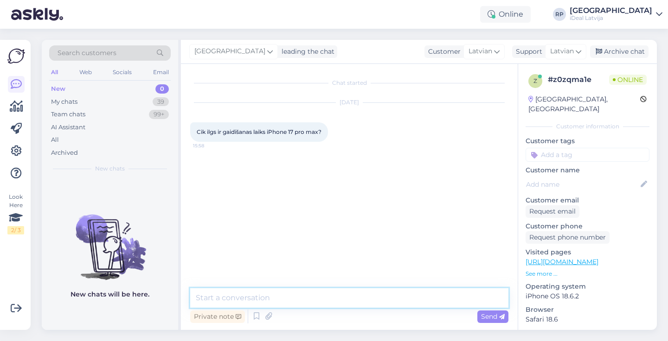
click at [266, 300] on textarea at bounding box center [349, 297] width 318 height 19
paste textarea "Labdien! Paldies par Jūsu pasūtījumu iPhone 17 Pro Max. Ierīču pieejamība šobrī…"
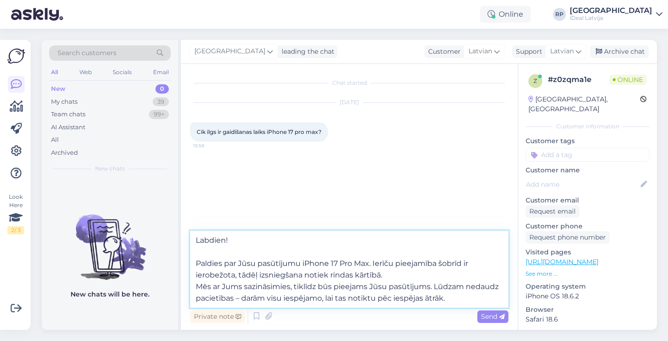
click at [192, 262] on textarea "Labdien! Paldies par Jūsu pasūtījumu iPhone 17 Pro Max. Ierīču pieejamība šobrī…" at bounding box center [349, 269] width 318 height 77
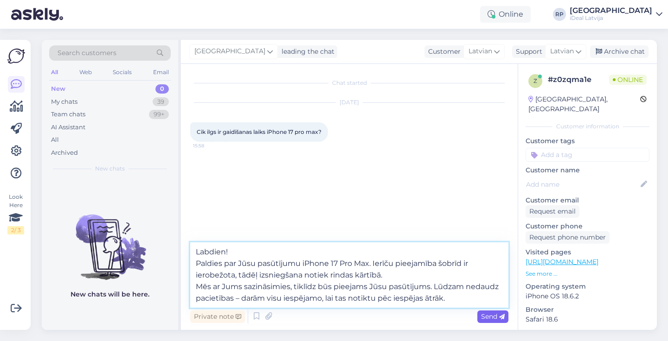
type textarea "Labdien! Paldies par Jūsu pasūtījumu iPhone 17 Pro Max. Ierīču pieejamība šobrī…"
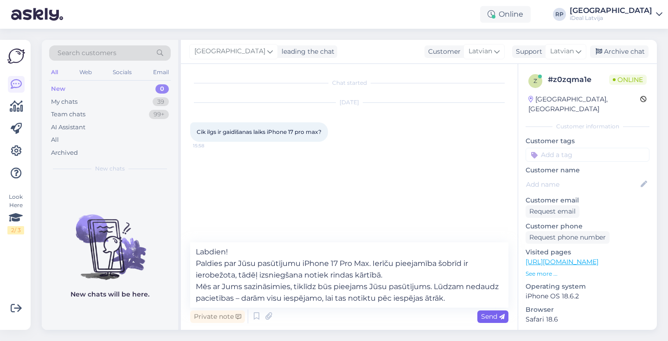
click at [484, 315] on span "Send" at bounding box center [493, 317] width 24 height 8
